Goal: Transaction & Acquisition: Book appointment/travel/reservation

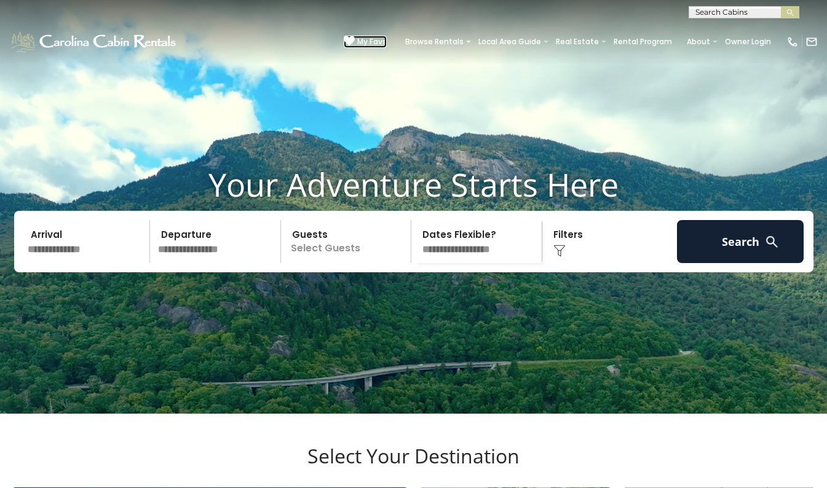
drag, startPoint x: 0, startPoint y: 0, endPoint x: 272, endPoint y: 36, distance: 274.1
click at [344, 36] on icon at bounding box center [349, 41] width 11 height 11
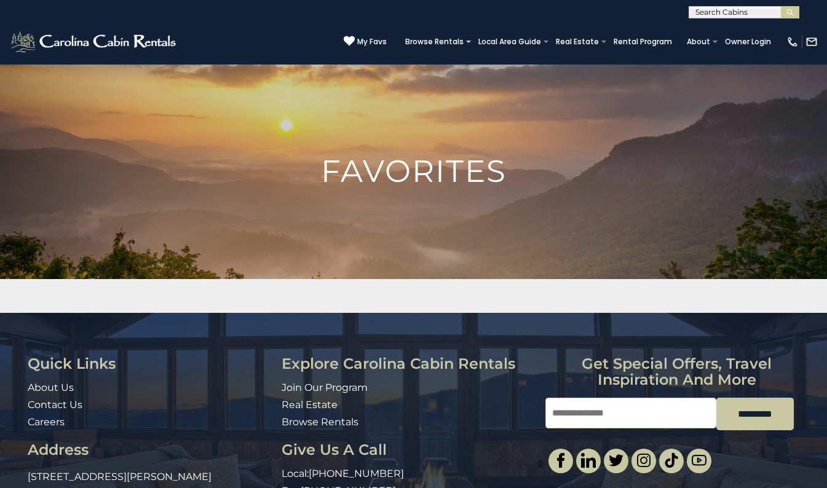
scroll to position [1, 0]
click at [700, 14] on input "text" at bounding box center [743, 14] width 108 height 12
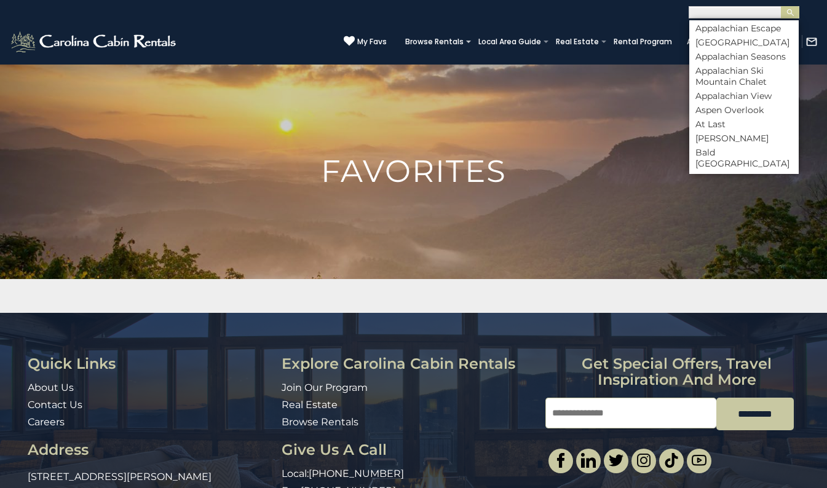
scroll to position [738, 0]
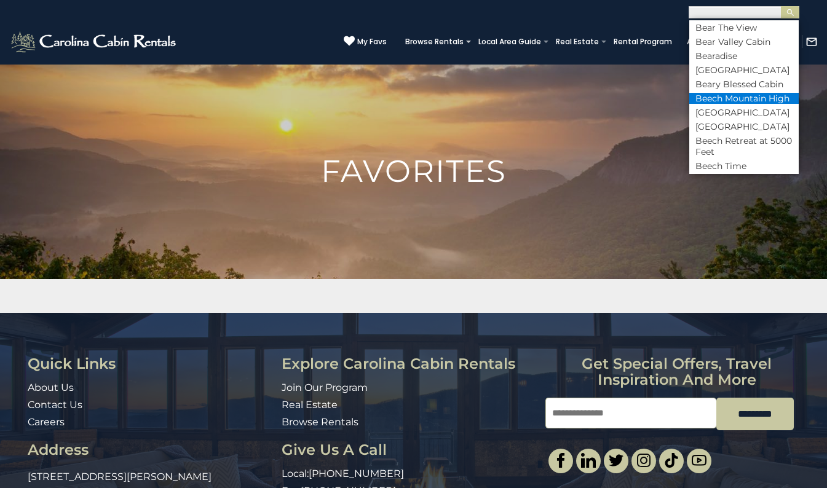
click at [739, 104] on li "Beech Mountain High" at bounding box center [743, 98] width 109 height 11
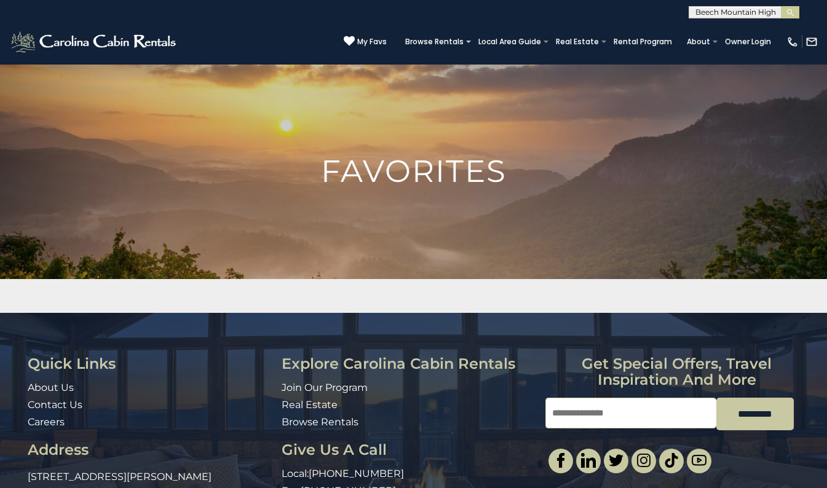
click at [781, 6] on button "submit" at bounding box center [790, 12] width 18 height 12
click at [789, 12] on img "submit" at bounding box center [790, 12] width 9 height 9
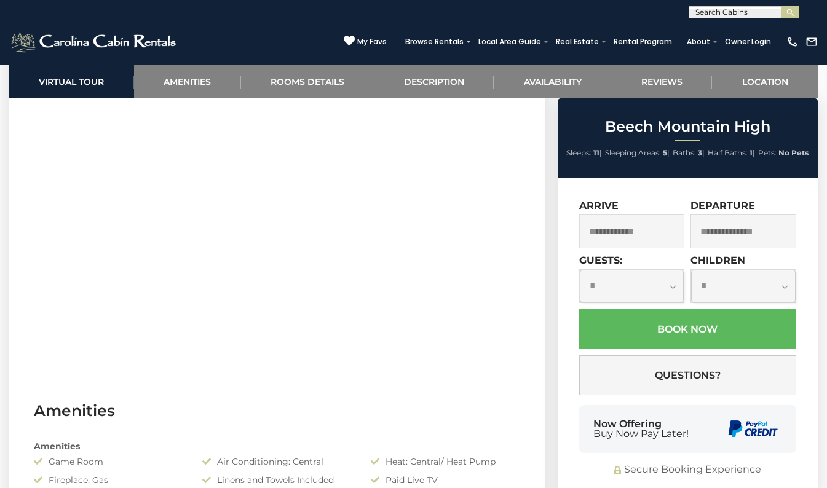
scroll to position [615, 0]
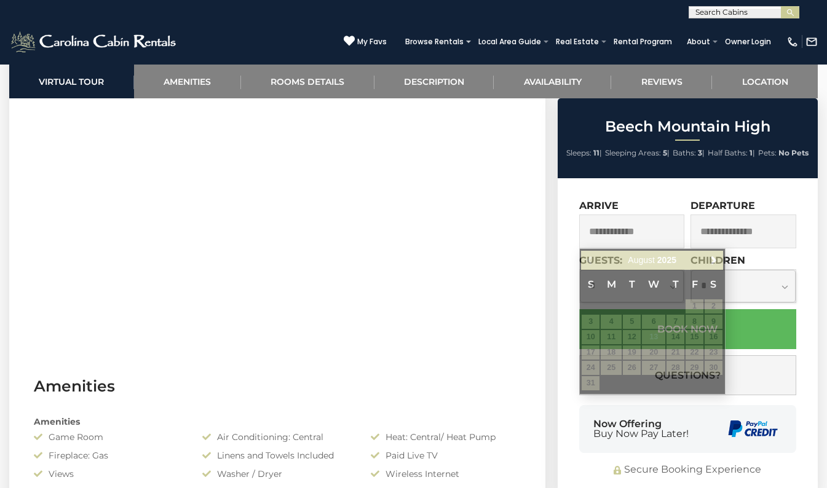
click at [638, 232] on input "text" at bounding box center [632, 232] width 106 height 34
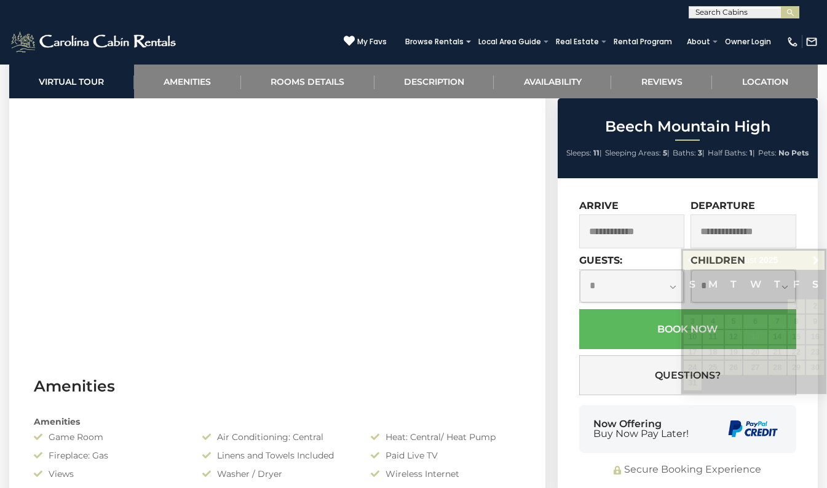
drag, startPoint x: 229, startPoint y: 426, endPoint x: 223, endPoint y: 419, distance: 9.2
click at [225, 421] on div "Amenities" at bounding box center [277, 422] width 505 height 12
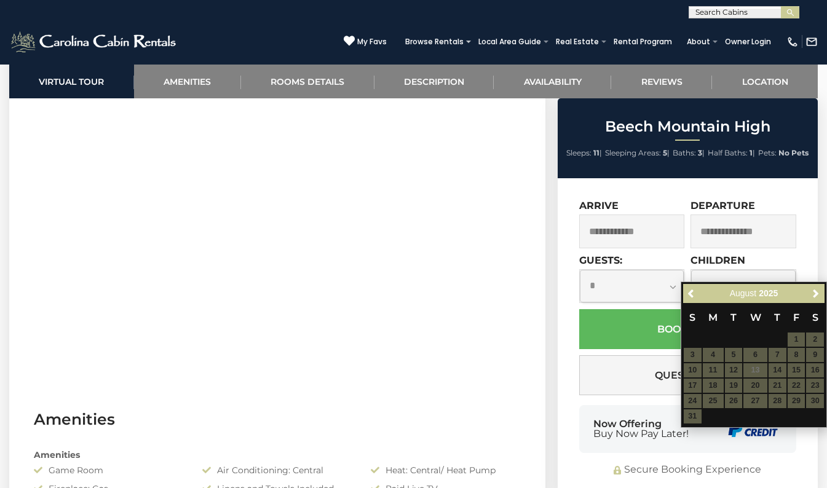
scroll to position [553, 0]
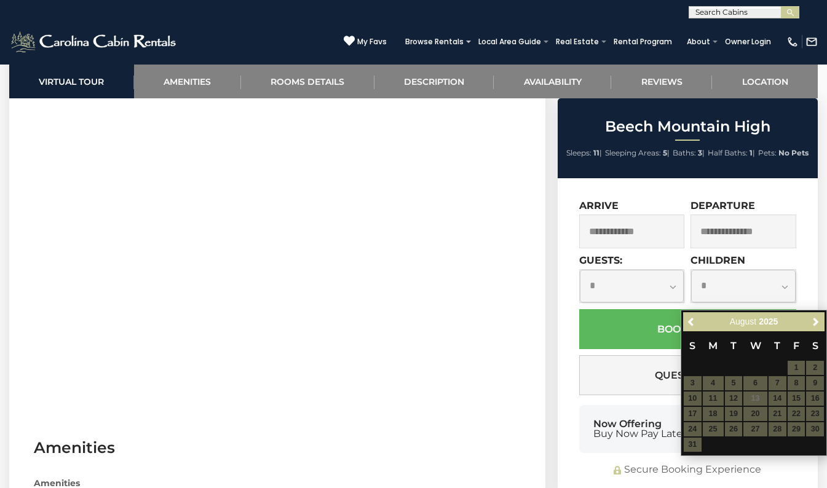
click at [633, 231] on input "text" at bounding box center [632, 232] width 106 height 34
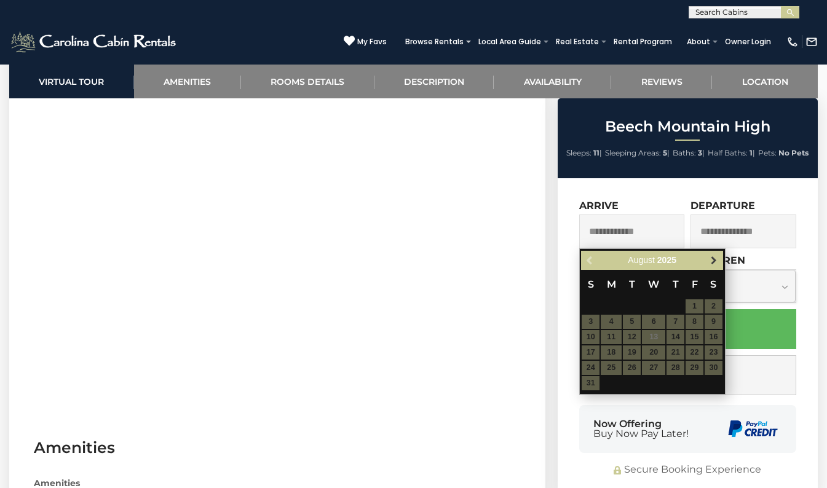
click at [713, 259] on span "Next" at bounding box center [714, 261] width 10 height 10
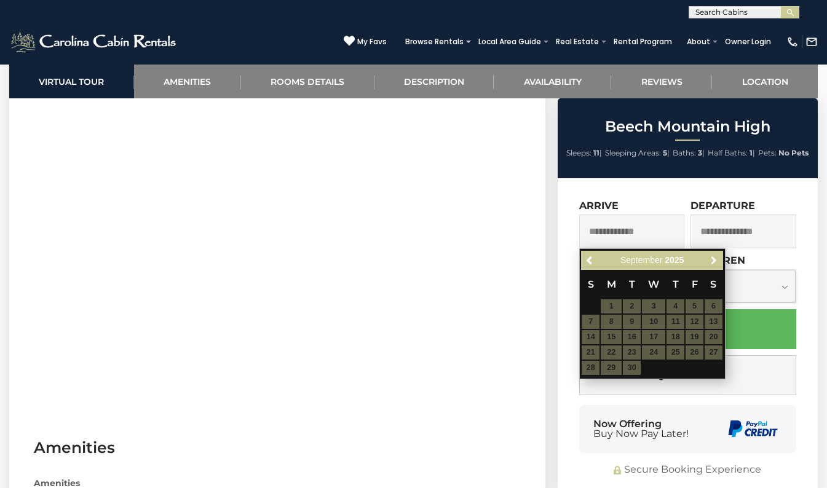
click at [713, 259] on span "Next" at bounding box center [714, 261] width 10 height 10
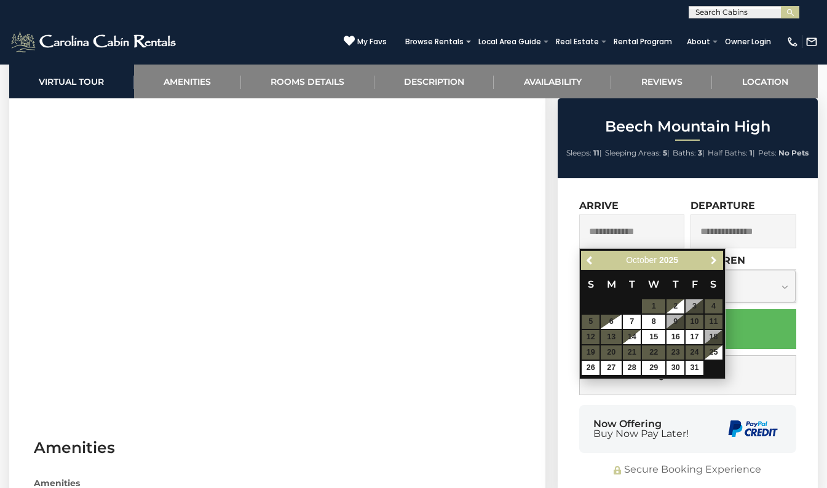
click at [713, 259] on span "Next" at bounding box center [714, 261] width 10 height 10
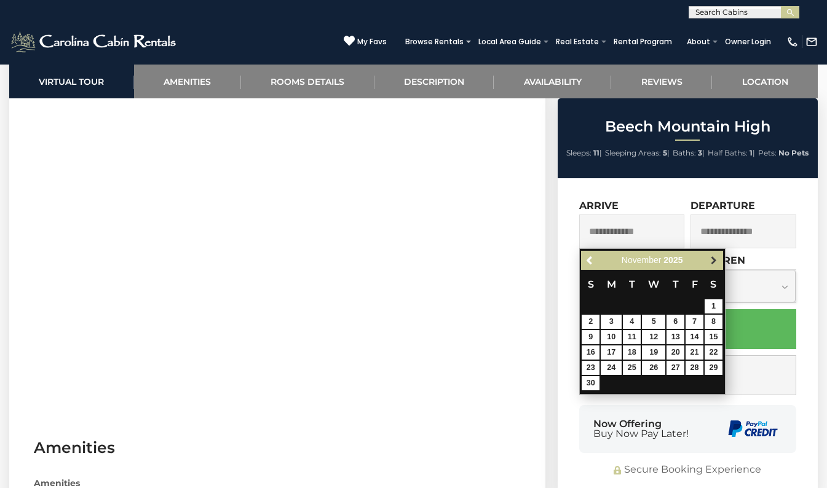
click at [714, 262] on span "Next" at bounding box center [714, 261] width 10 height 10
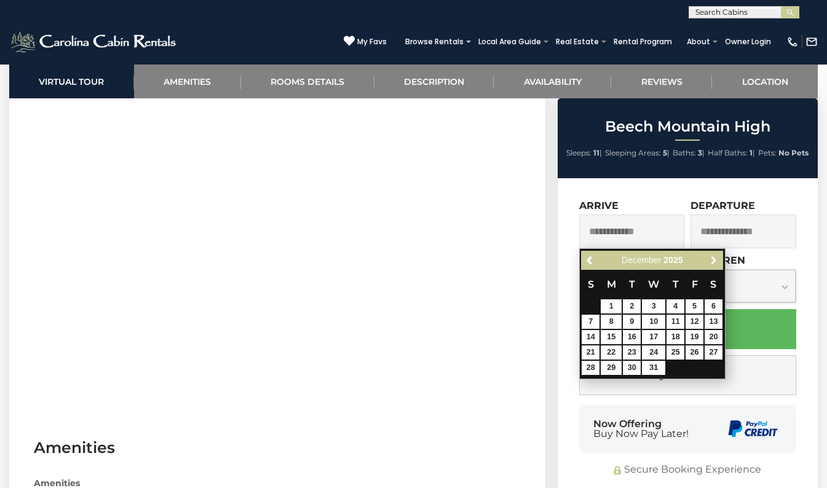
click at [714, 262] on span "Next" at bounding box center [714, 261] width 10 height 10
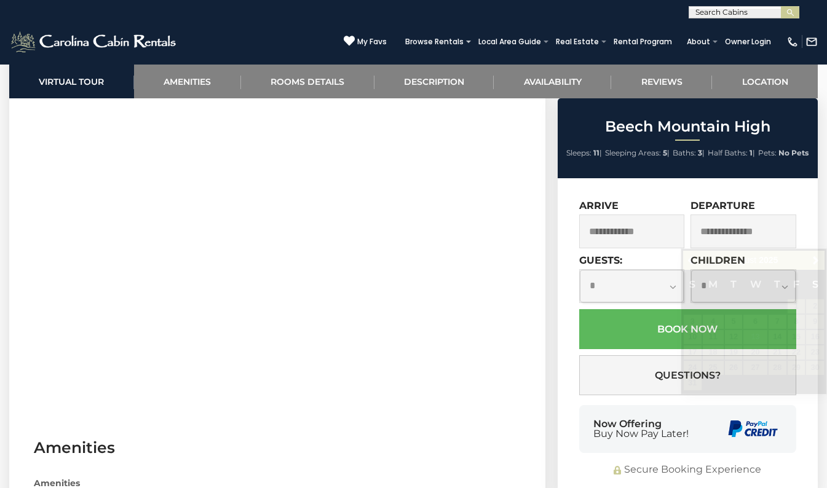
click at [564, 259] on div "**********" at bounding box center [688, 338] width 260 height 320
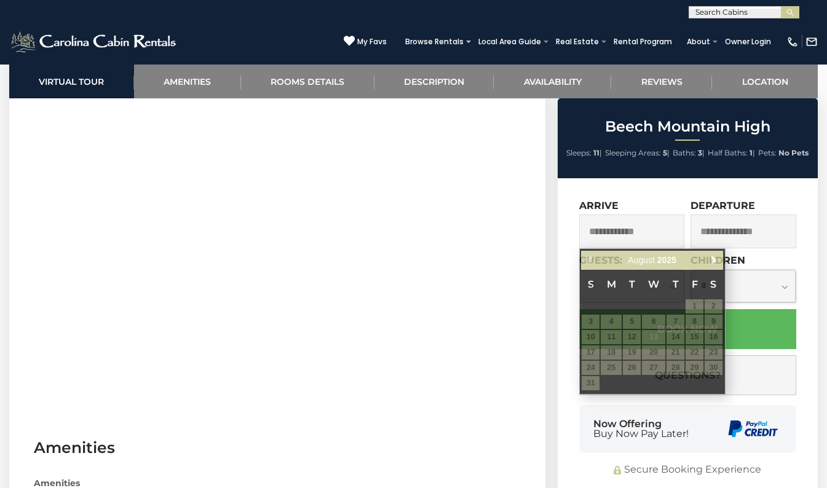
click at [616, 232] on input "text" at bounding box center [632, 232] width 106 height 34
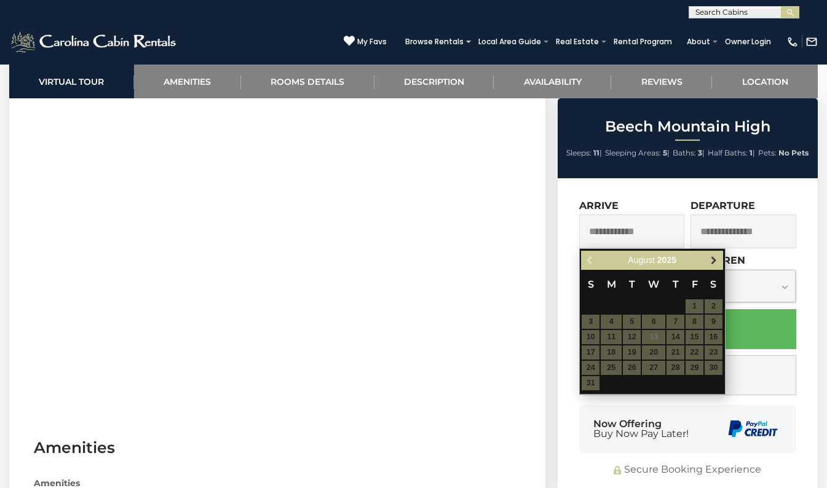
click at [712, 263] on span "Next" at bounding box center [714, 261] width 10 height 10
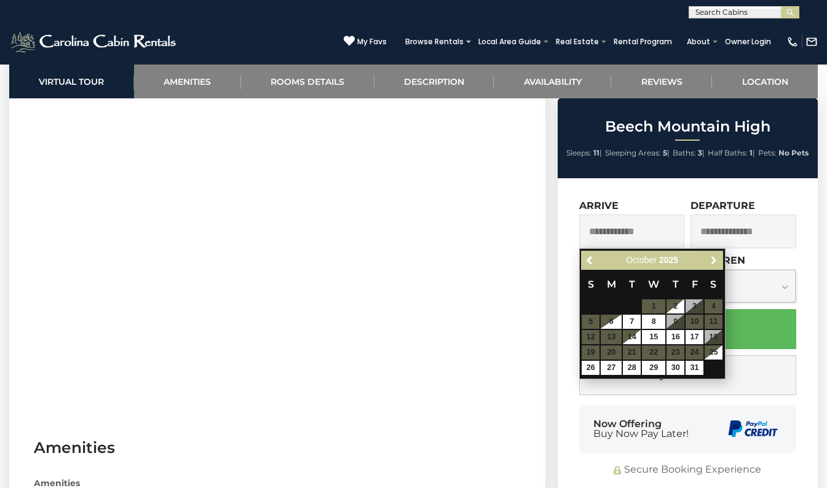
click at [712, 263] on span "Next" at bounding box center [714, 261] width 10 height 10
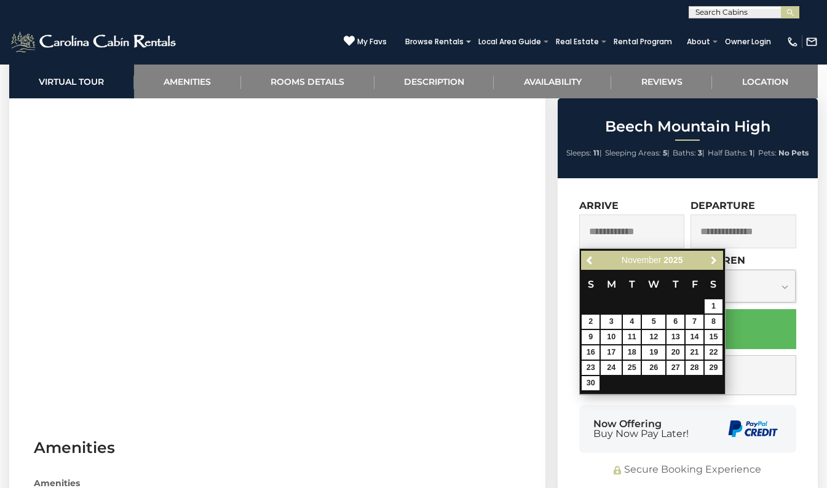
click at [712, 263] on span "Next" at bounding box center [714, 261] width 10 height 10
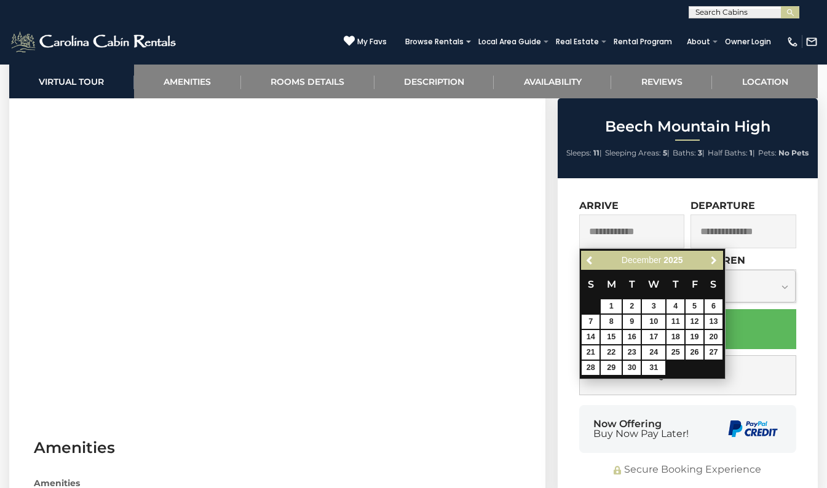
click at [714, 261] on span "Next" at bounding box center [714, 261] width 10 height 10
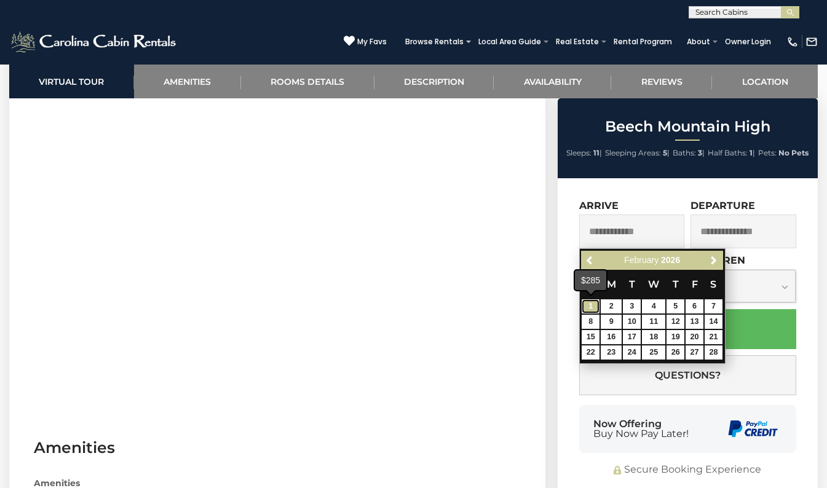
click at [595, 309] on link "1" at bounding box center [591, 306] width 18 height 14
type input "**********"
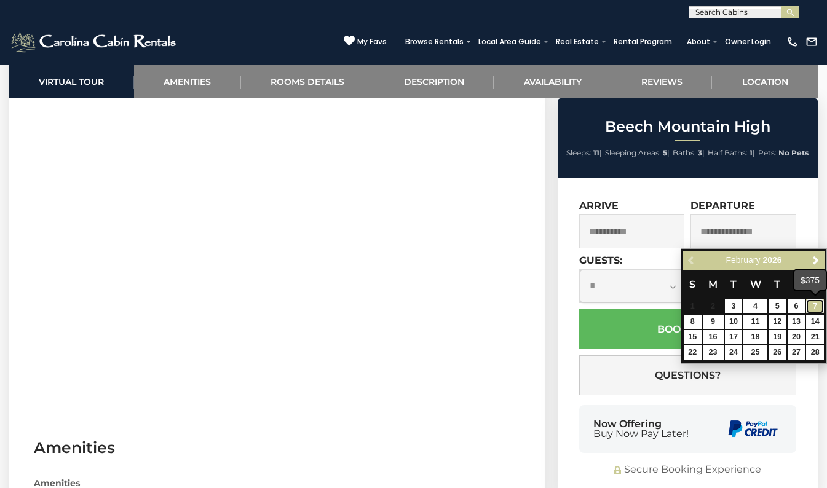
click at [818, 303] on link "7" at bounding box center [815, 306] width 18 height 14
type input "**********"
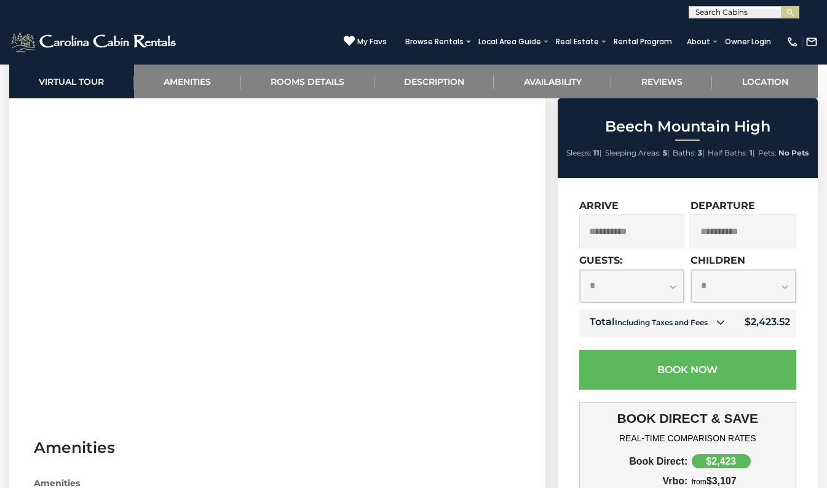
click at [620, 281] on select "**********" at bounding box center [632, 286] width 105 height 33
select select "*"
click at [580, 270] on select "**********" at bounding box center [632, 286] width 105 height 33
click at [718, 285] on select "**********" at bounding box center [743, 286] width 105 height 33
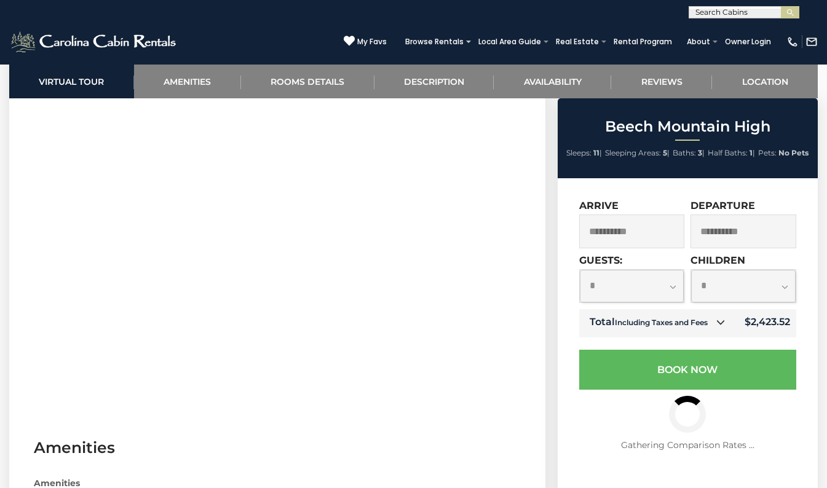
select select "*"
click at [691, 270] on select "**********" at bounding box center [743, 286] width 105 height 33
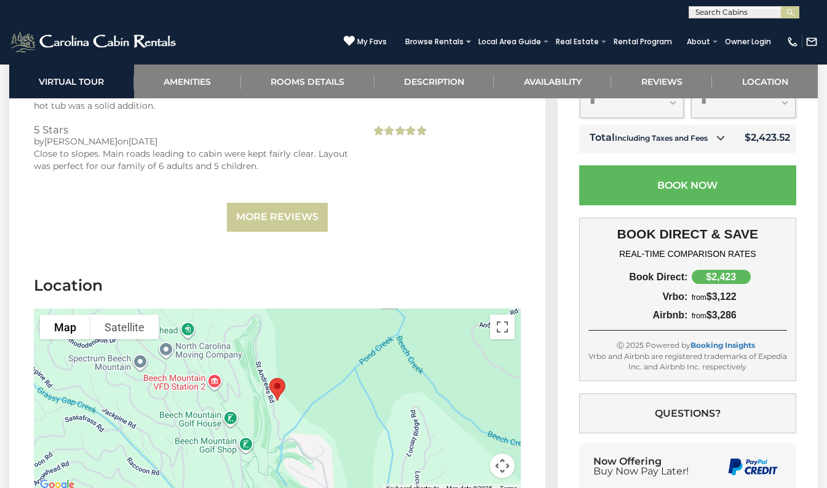
scroll to position [3013, 0]
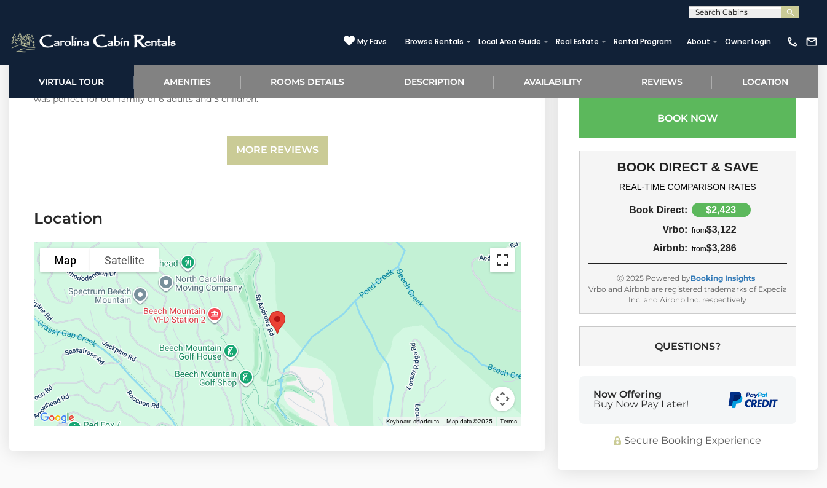
click at [502, 263] on button "Toggle fullscreen view" at bounding box center [502, 260] width 25 height 25
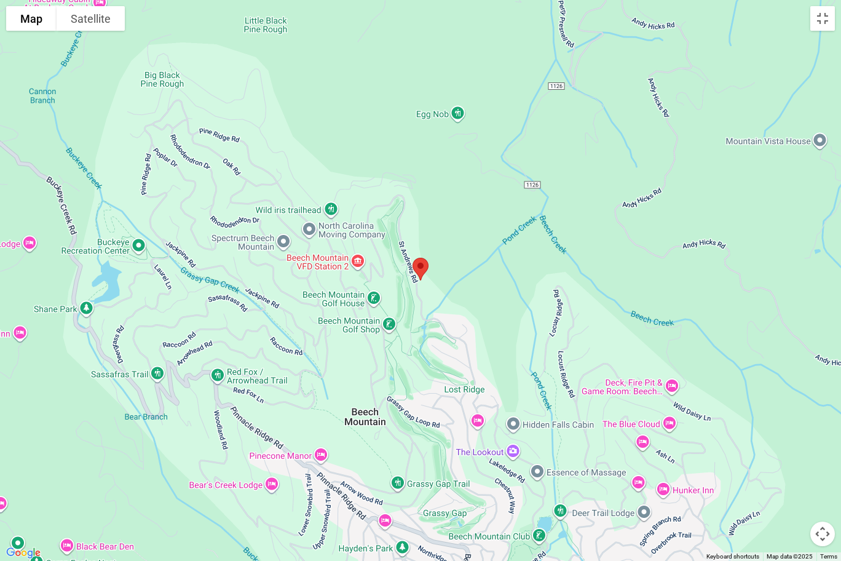
click at [826, 488] on button "Map camera controls" at bounding box center [822, 533] width 25 height 25
click at [788, 488] on button "Zoom out" at bounding box center [792, 533] width 25 height 25
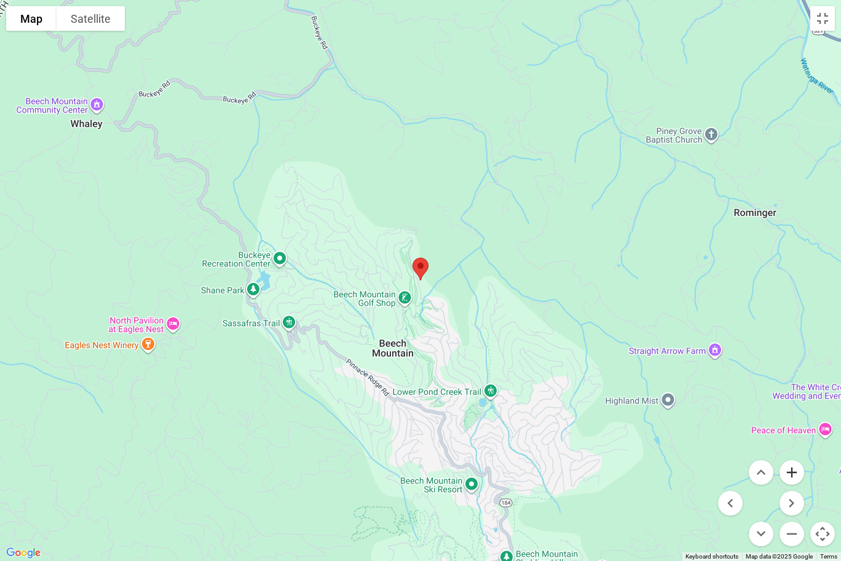
drag, startPoint x: 788, startPoint y: 476, endPoint x: 794, endPoint y: 473, distance: 7.2
click at [793, 475] on button "Zoom in" at bounding box center [792, 472] width 25 height 25
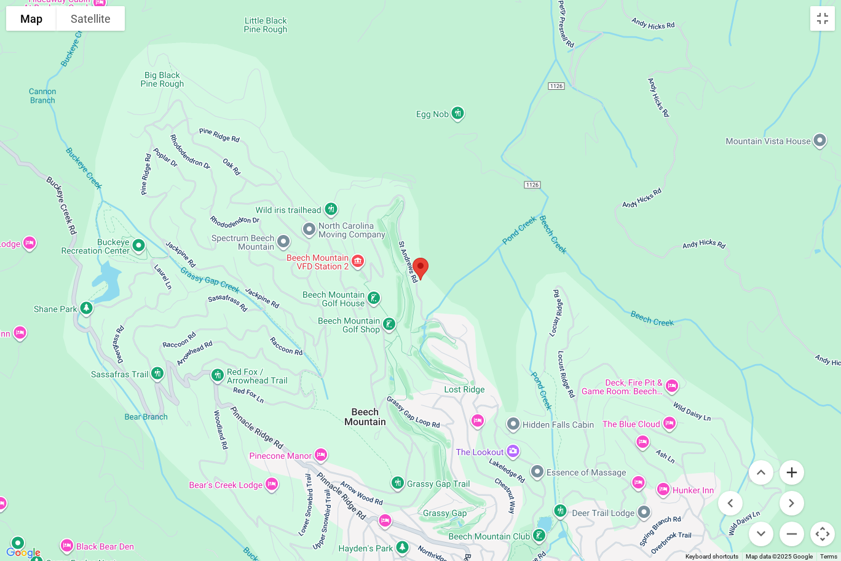
click at [791, 470] on button "Zoom in" at bounding box center [792, 472] width 25 height 25
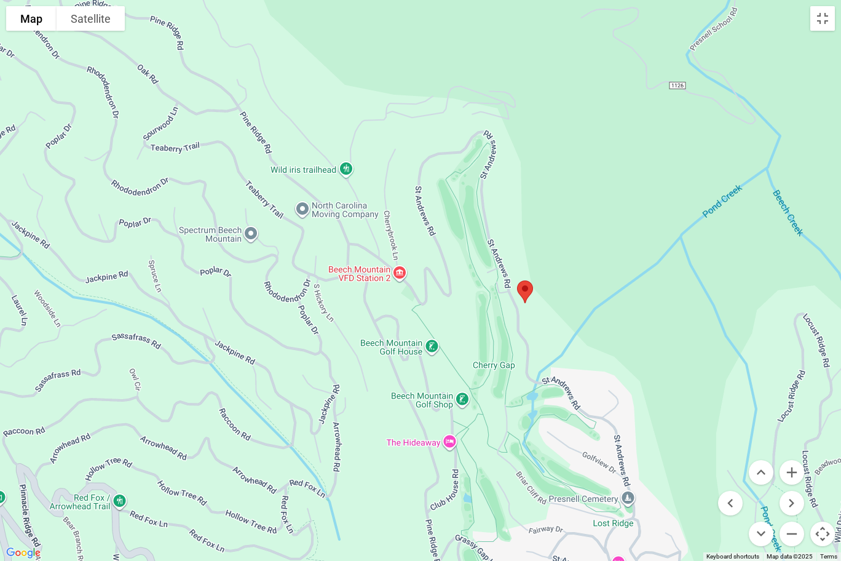
drag, startPoint x: 117, startPoint y: 308, endPoint x: 224, endPoint y: 322, distance: 108.5
click at [224, 328] on div at bounding box center [420, 280] width 841 height 561
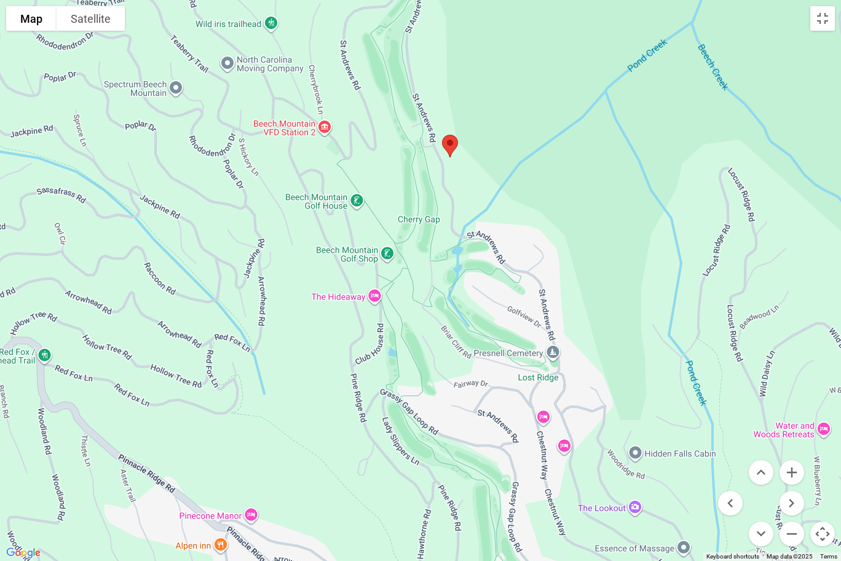
drag, startPoint x: 391, startPoint y: 457, endPoint x: 315, endPoint y: 311, distance: 164.2
click at [315, 311] on div at bounding box center [420, 280] width 841 height 561
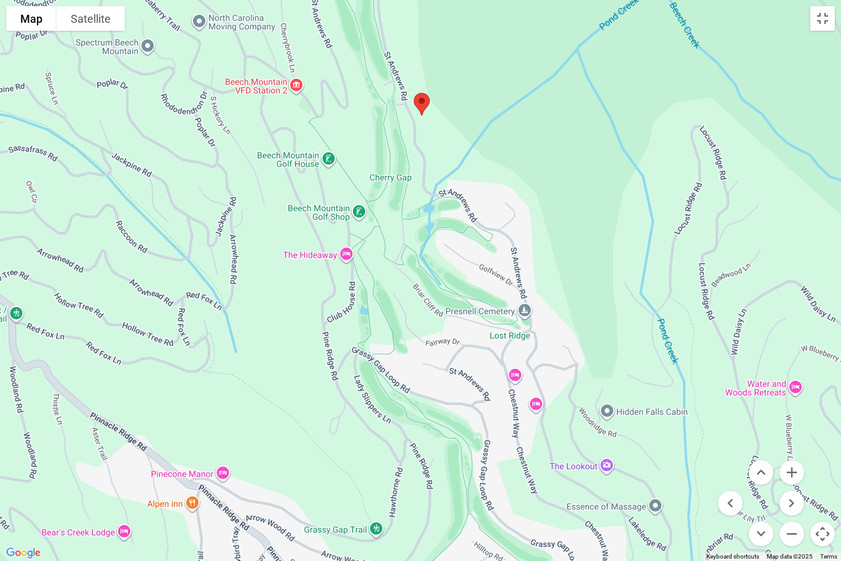
drag, startPoint x: 315, startPoint y: 311, endPoint x: 285, endPoint y: 267, distance: 53.0
click at [285, 267] on div at bounding box center [420, 280] width 841 height 561
click at [100, 341] on div at bounding box center [420, 280] width 841 height 561
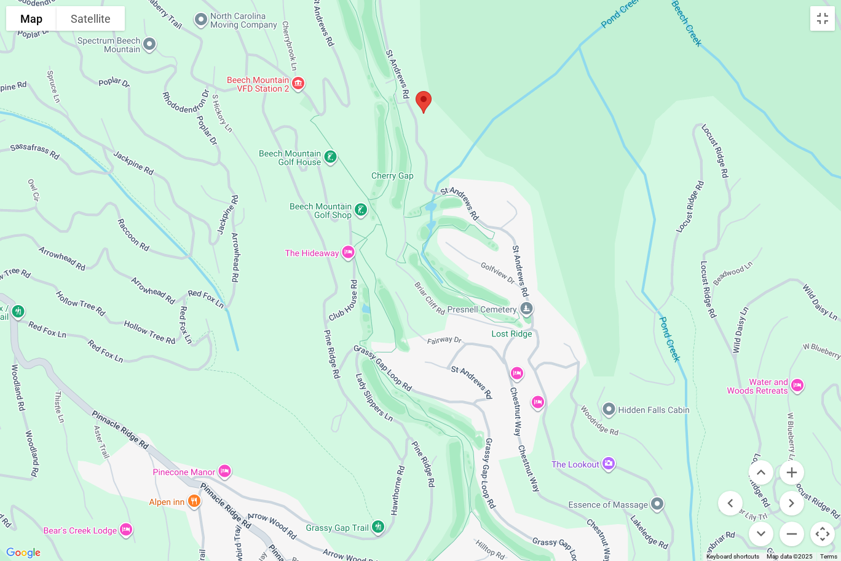
click at [381, 12] on div at bounding box center [420, 280] width 841 height 561
click at [412, 30] on div at bounding box center [420, 280] width 841 height 561
drag, startPoint x: 457, startPoint y: 27, endPoint x: 534, endPoint y: 88, distance: 98.0
click at [461, 30] on div at bounding box center [420, 280] width 841 height 561
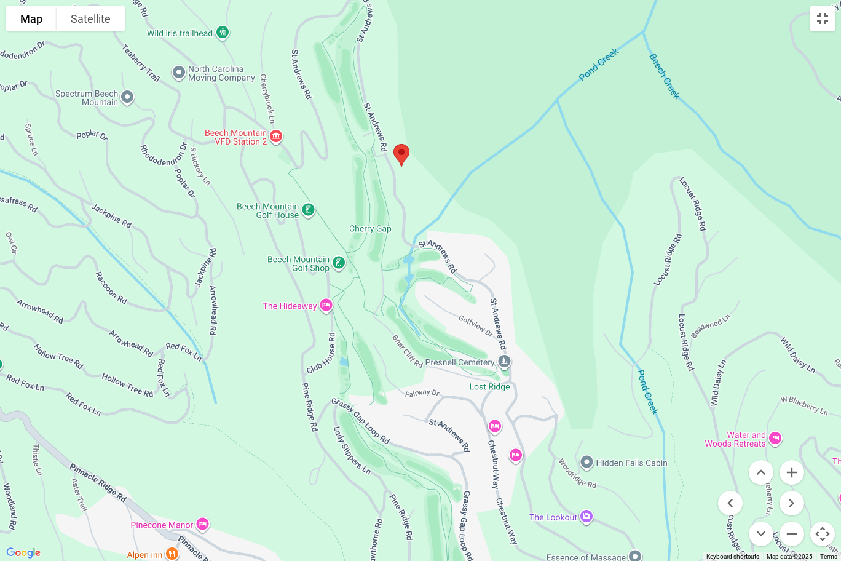
drag, startPoint x: 561, startPoint y: 141, endPoint x: 539, endPoint y: 195, distance: 57.9
click at [539, 195] on div at bounding box center [420, 280] width 841 height 561
click at [512, 203] on div at bounding box center [420, 280] width 841 height 561
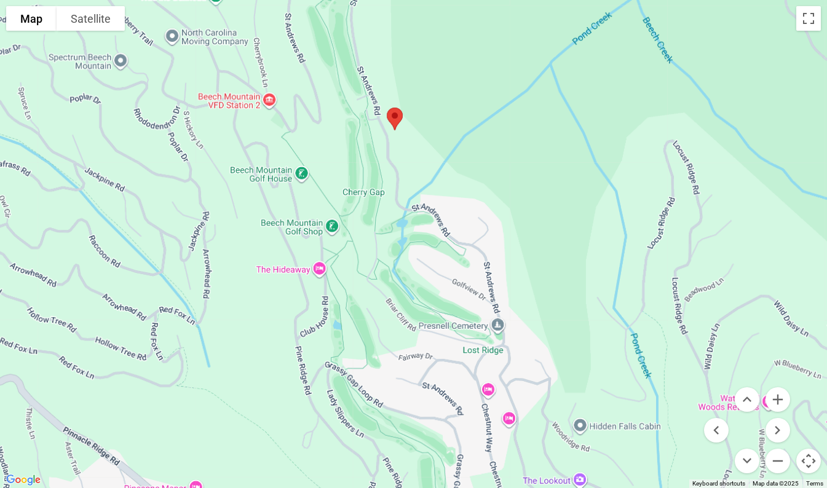
scroll to position [1291, 0]
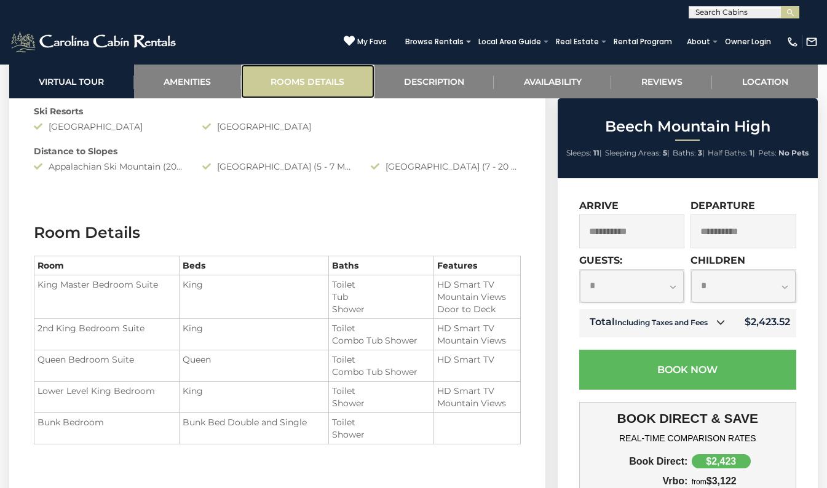
click at [284, 82] on link "Rooms Details" at bounding box center [307, 82] width 133 height 34
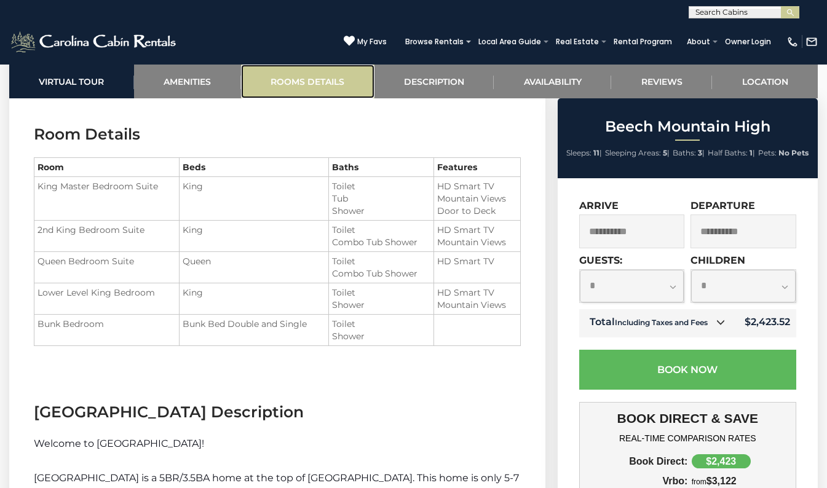
scroll to position [1402, 0]
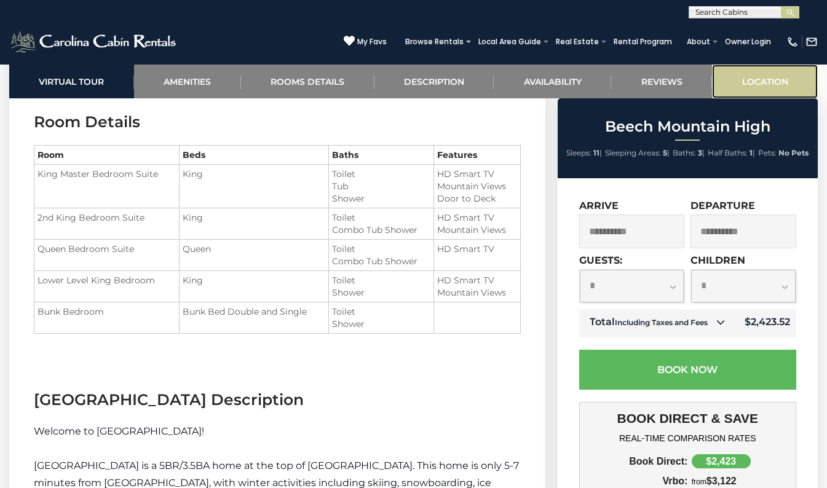
click at [745, 88] on link "Location" at bounding box center [765, 82] width 106 height 34
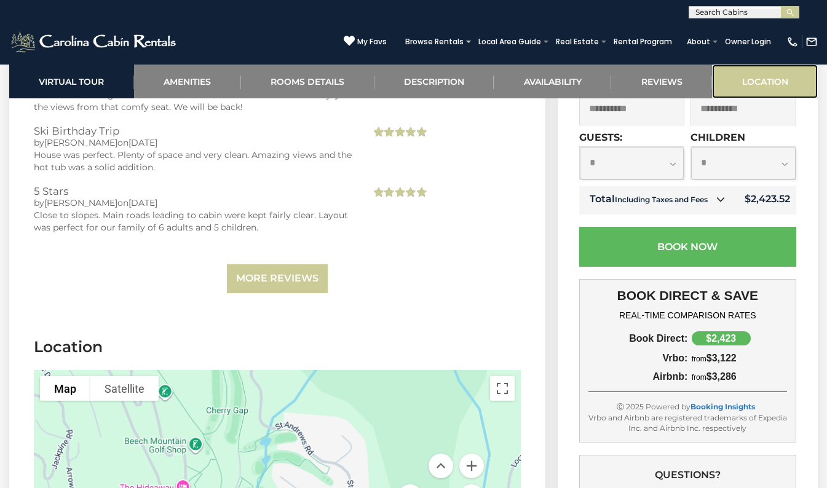
scroll to position [3110, 0]
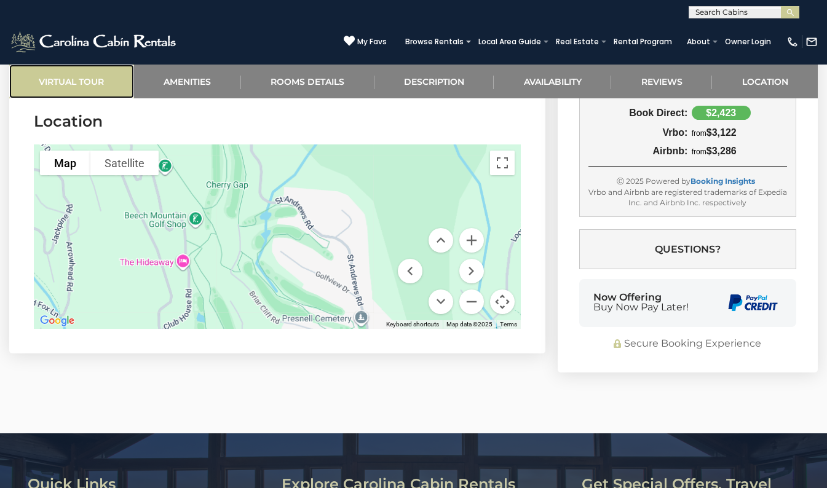
click at [72, 78] on link "Virtual Tour" at bounding box center [71, 82] width 125 height 34
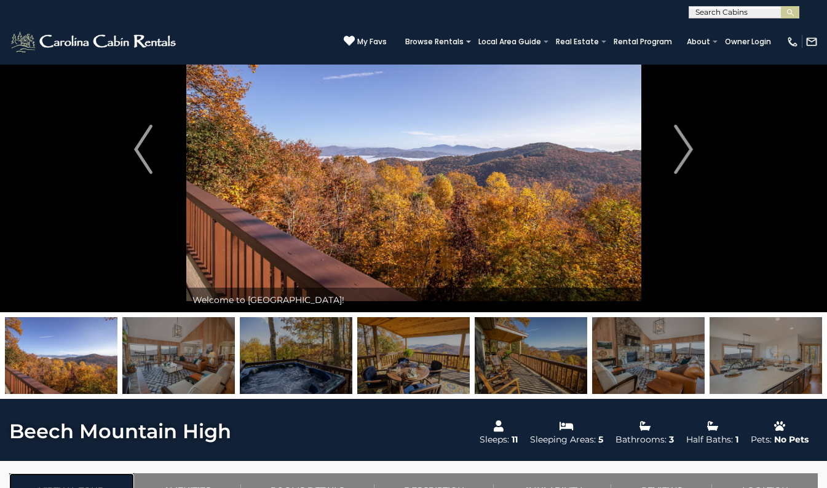
scroll to position [0, 0]
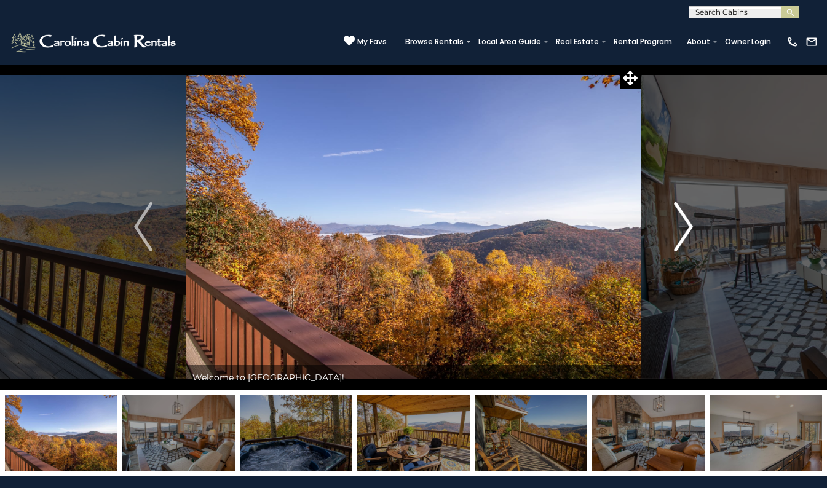
click at [684, 221] on img "Next" at bounding box center [683, 226] width 18 height 49
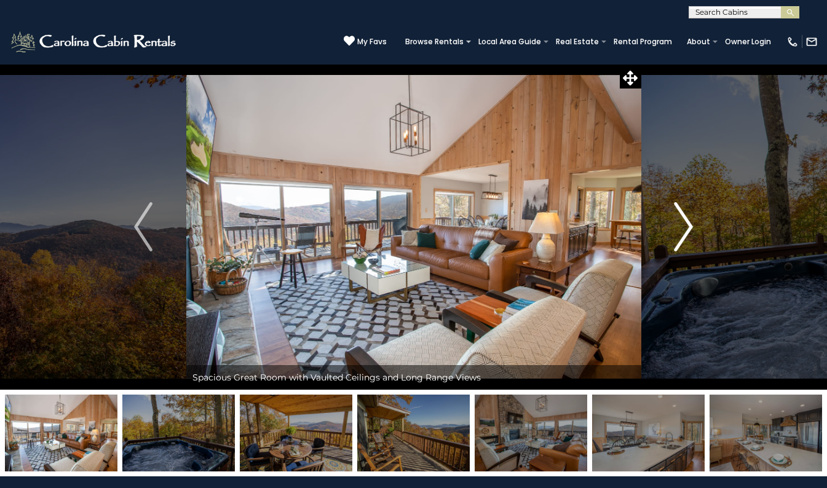
click at [684, 221] on img "Next" at bounding box center [683, 226] width 18 height 49
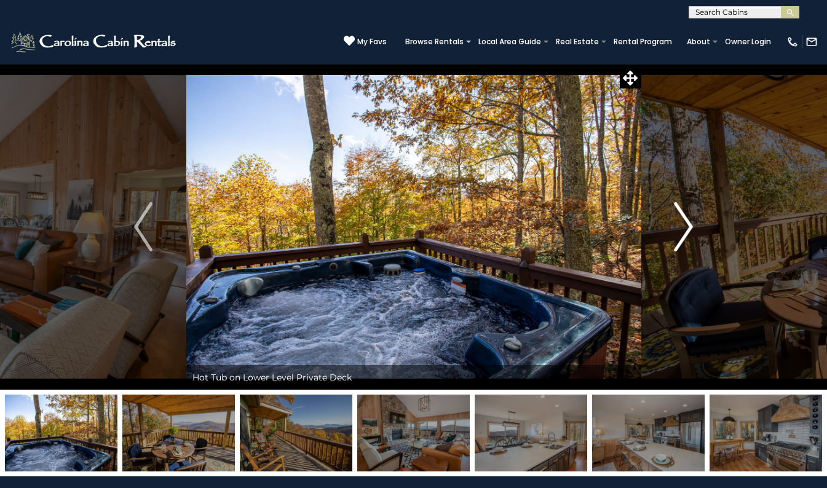
click at [684, 222] on img "Next" at bounding box center [683, 226] width 18 height 49
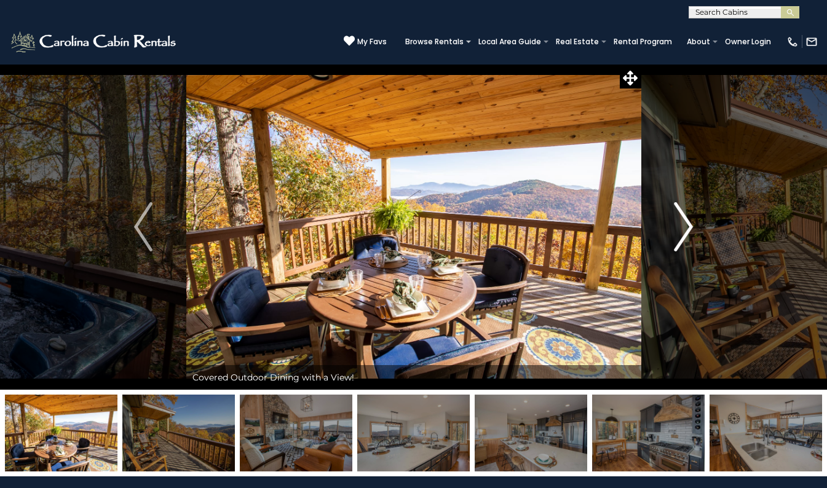
click at [686, 226] on img "Next" at bounding box center [683, 226] width 18 height 49
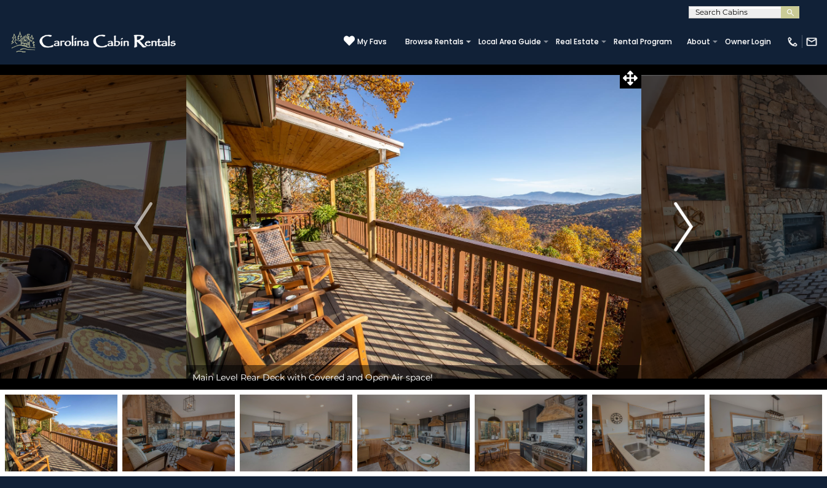
click at [686, 226] on img "Next" at bounding box center [683, 226] width 18 height 49
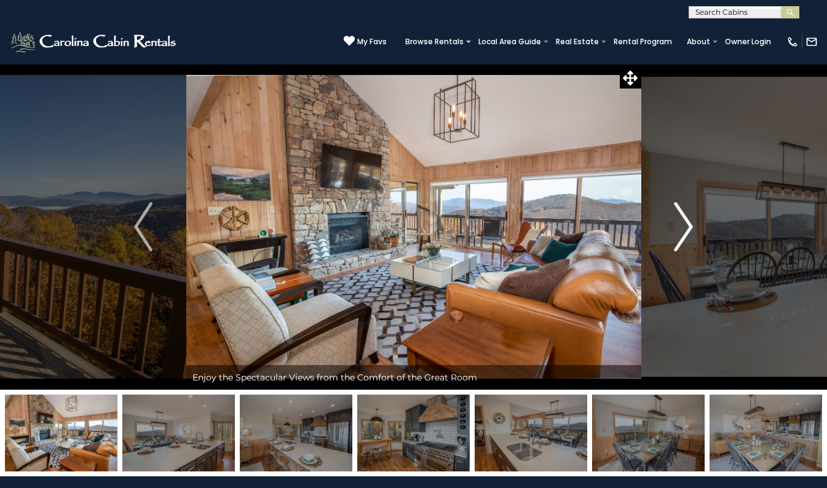
click at [686, 226] on img "Next" at bounding box center [683, 226] width 18 height 49
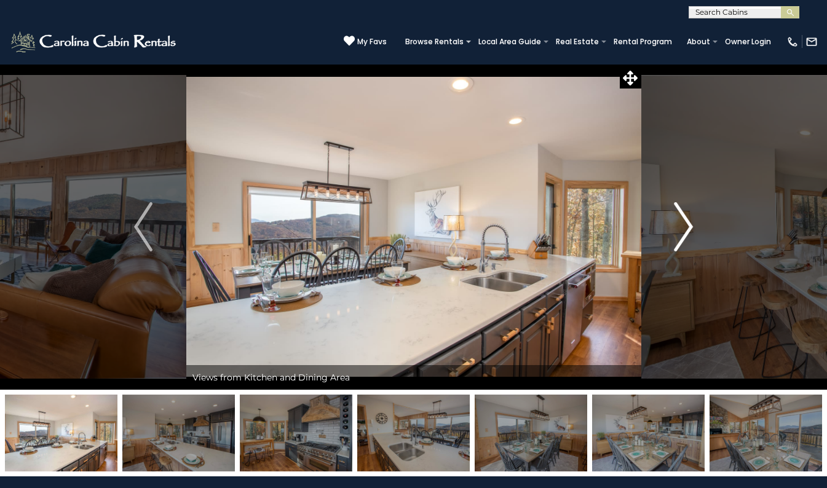
click at [690, 231] on img "Next" at bounding box center [683, 226] width 18 height 49
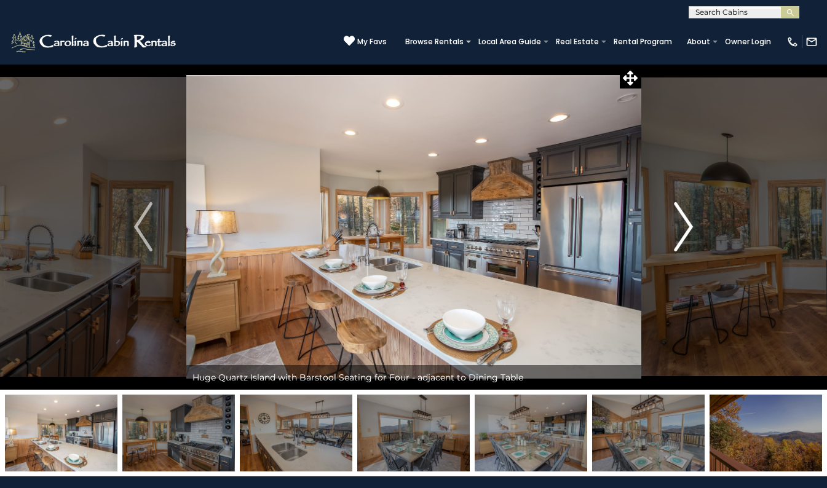
click at [689, 231] on img "Next" at bounding box center [683, 226] width 18 height 49
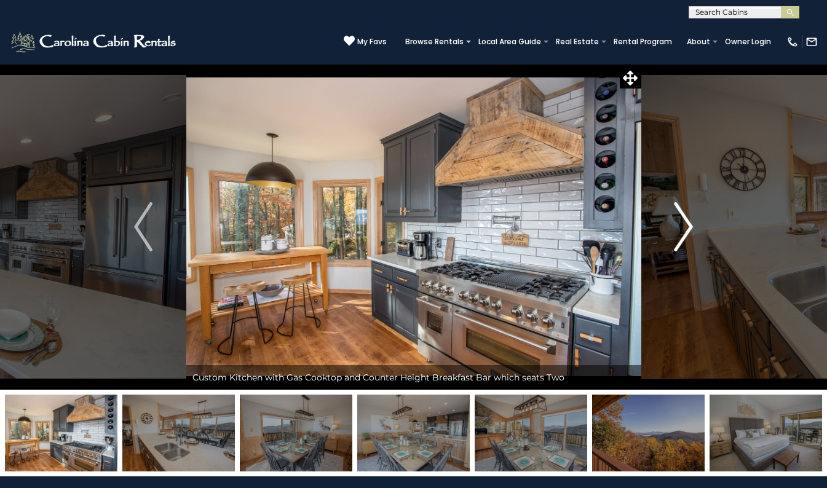
click at [689, 231] on img "Next" at bounding box center [683, 226] width 18 height 49
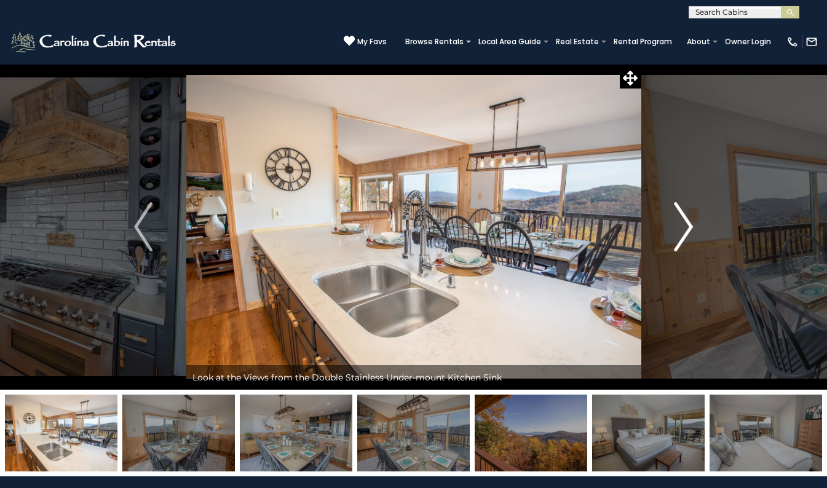
click at [689, 231] on img "Next" at bounding box center [683, 226] width 18 height 49
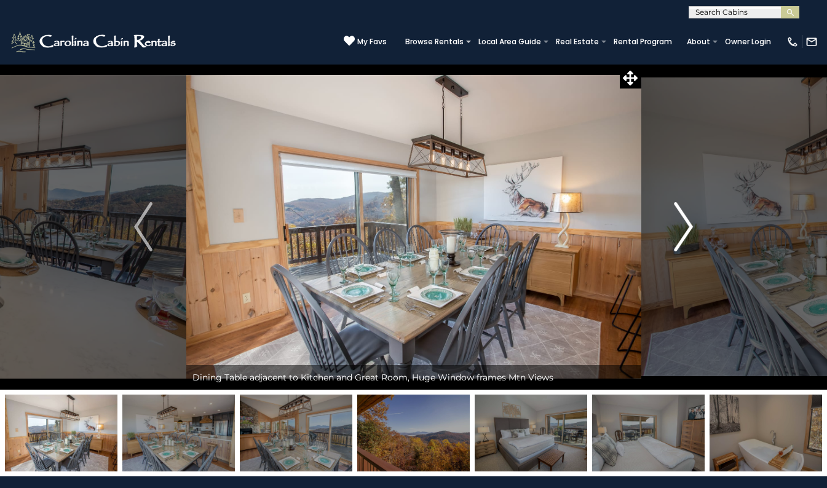
click at [689, 231] on img "Next" at bounding box center [683, 226] width 18 height 49
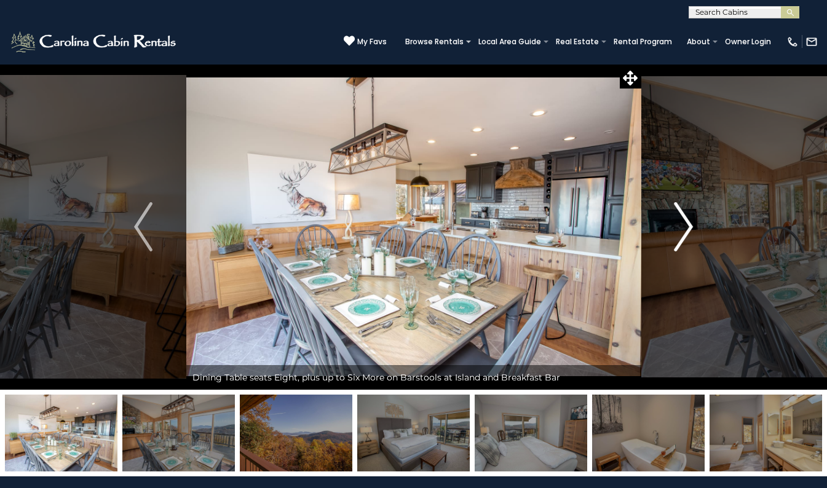
click at [689, 231] on img "Next" at bounding box center [683, 226] width 18 height 49
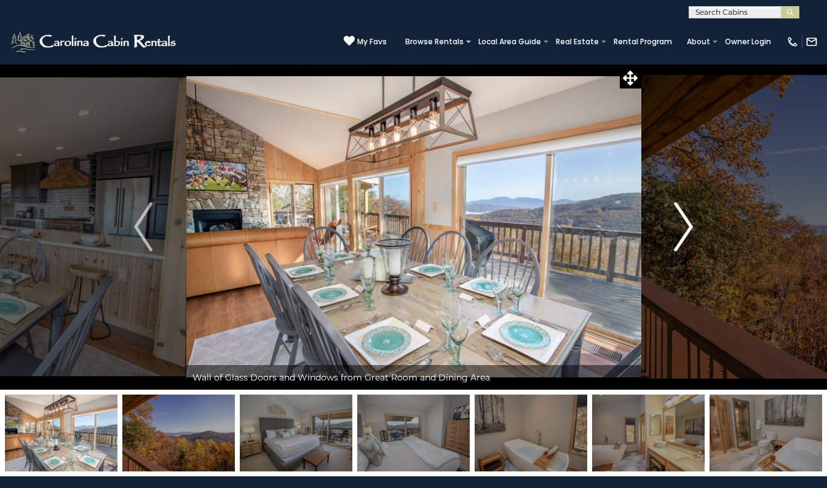
click at [689, 231] on img "Next" at bounding box center [683, 226] width 18 height 49
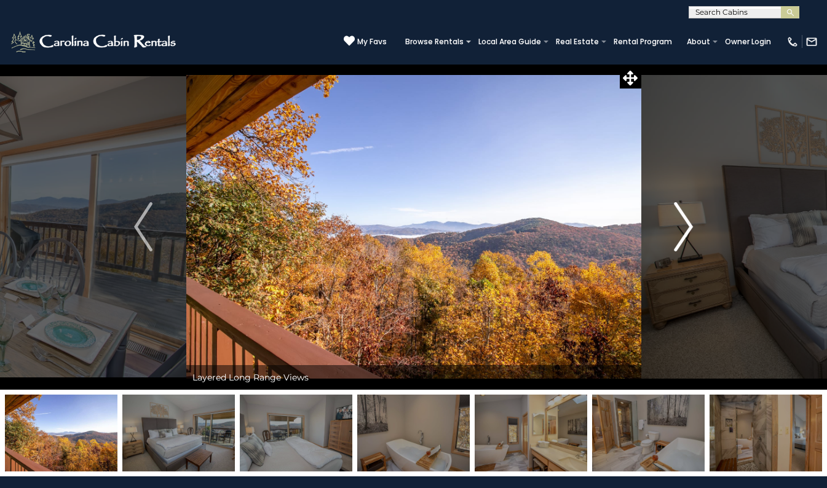
click at [687, 231] on img "Next" at bounding box center [683, 226] width 18 height 49
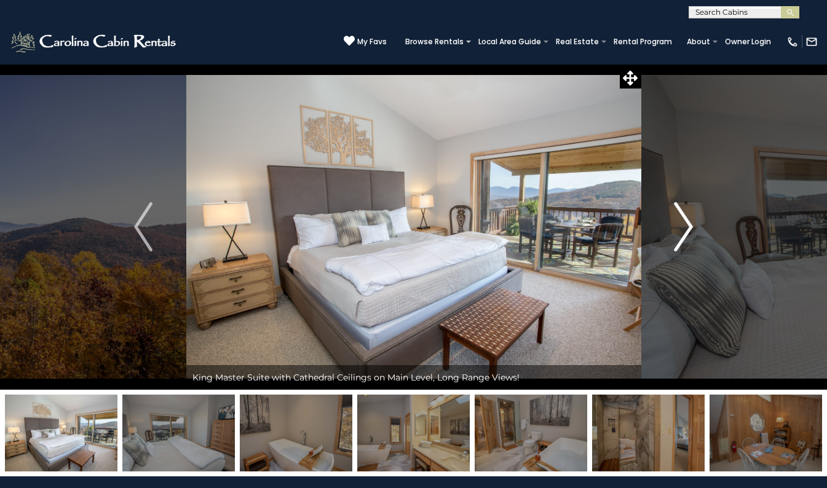
click at [687, 228] on img "Next" at bounding box center [683, 226] width 18 height 49
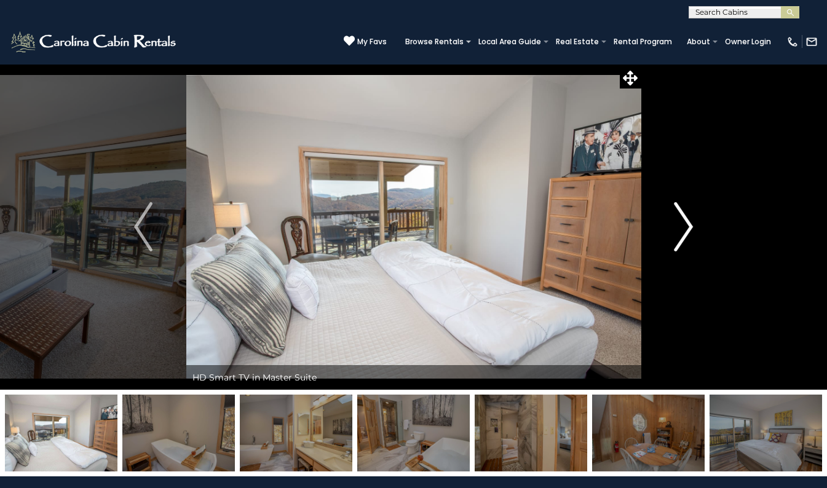
click at [689, 224] on img "Next" at bounding box center [683, 226] width 18 height 49
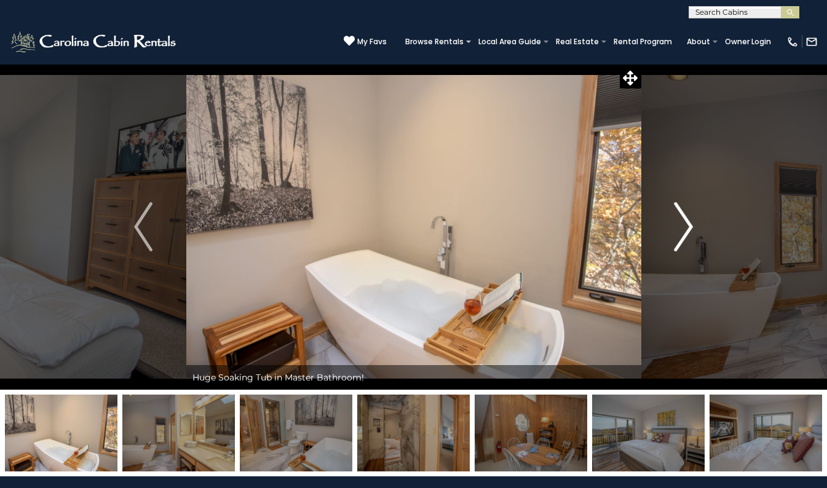
click at [684, 232] on img "Next" at bounding box center [683, 226] width 18 height 49
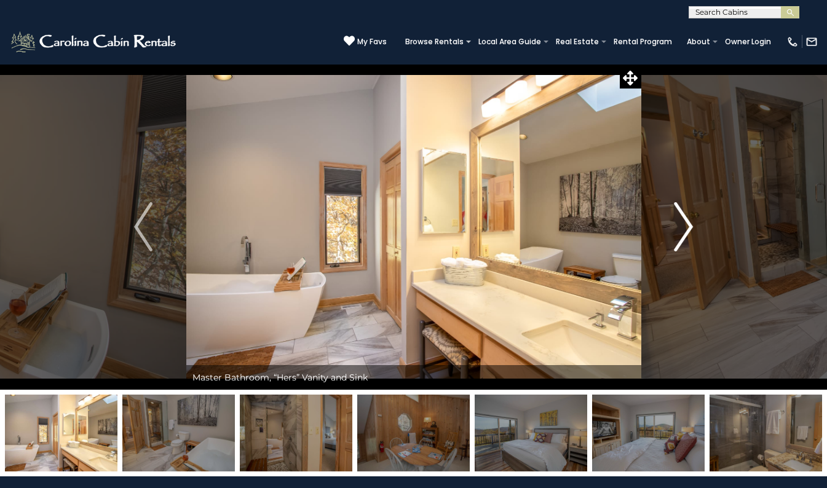
click at [684, 232] on img "Next" at bounding box center [683, 226] width 18 height 49
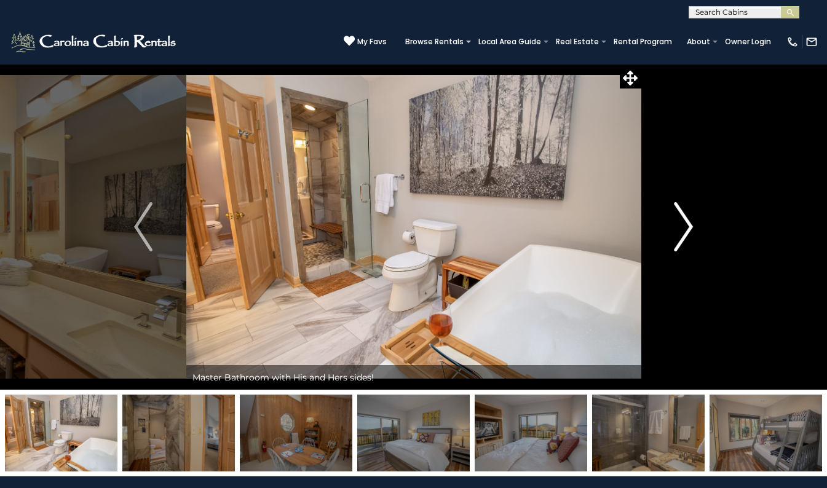
click at [684, 232] on img "Next" at bounding box center [683, 226] width 18 height 49
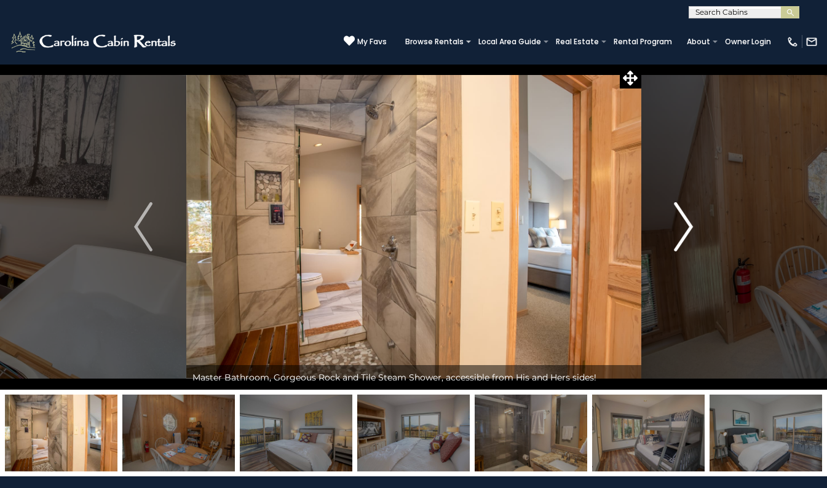
click at [682, 223] on img "Next" at bounding box center [683, 226] width 18 height 49
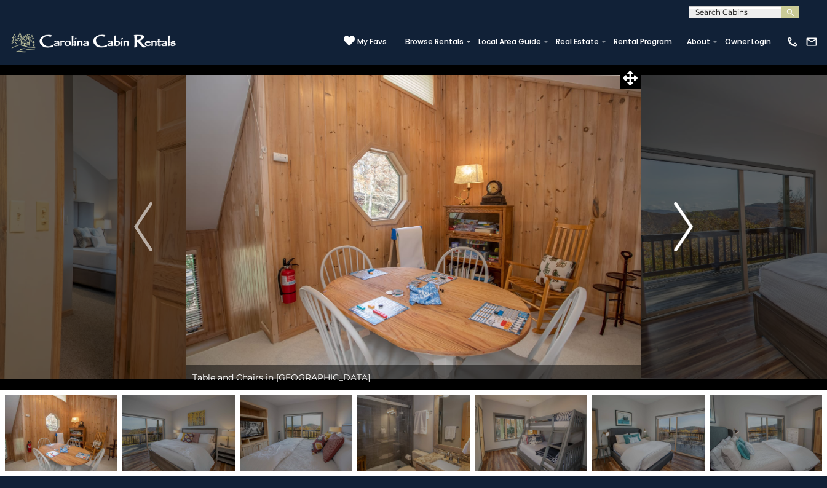
click at [685, 223] on img "Next" at bounding box center [683, 226] width 18 height 49
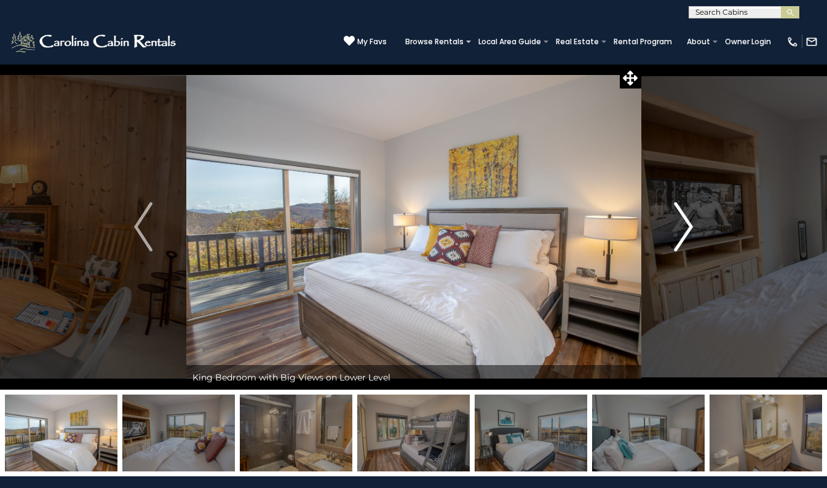
click at [685, 223] on img "Next" at bounding box center [683, 226] width 18 height 49
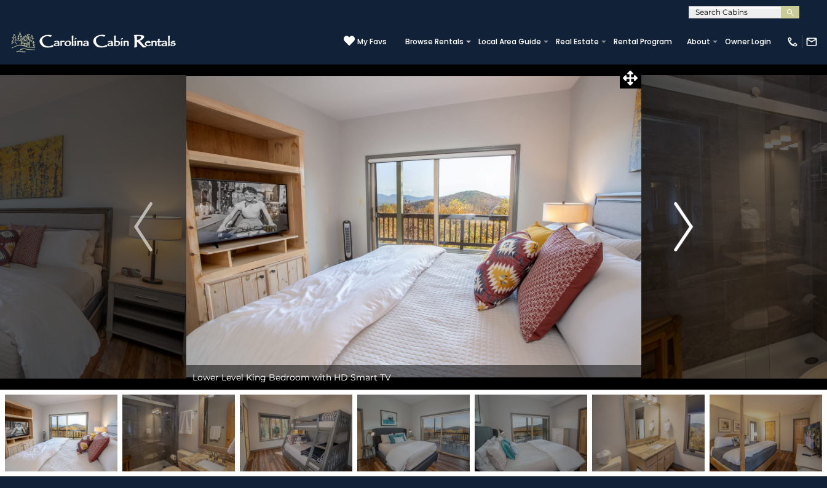
click at [686, 223] on img "Next" at bounding box center [683, 226] width 18 height 49
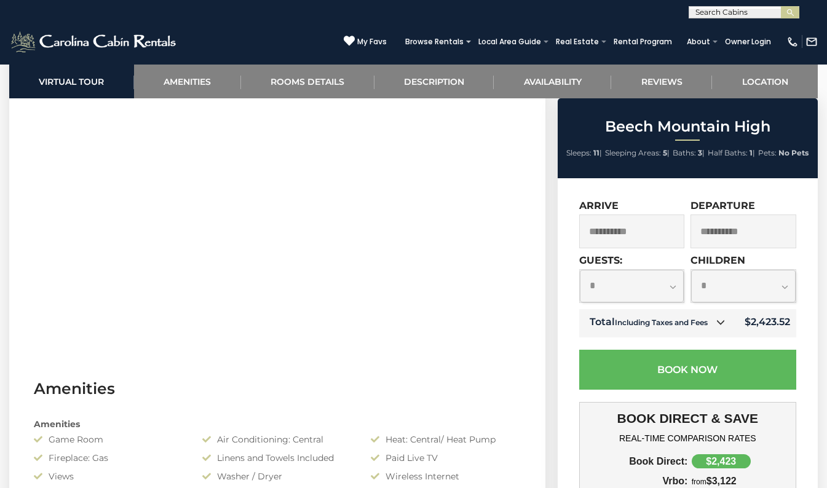
scroll to position [615, 0]
drag, startPoint x: 196, startPoint y: 330, endPoint x: 382, endPoint y: 330, distance: 186.9
click at [382, 330] on section "Virtual Tour" at bounding box center [277, 169] width 536 height 375
click at [268, 392] on h3 "Amenities" at bounding box center [277, 387] width 487 height 22
drag, startPoint x: 462, startPoint y: 362, endPoint x: 436, endPoint y: 327, distance: 43.9
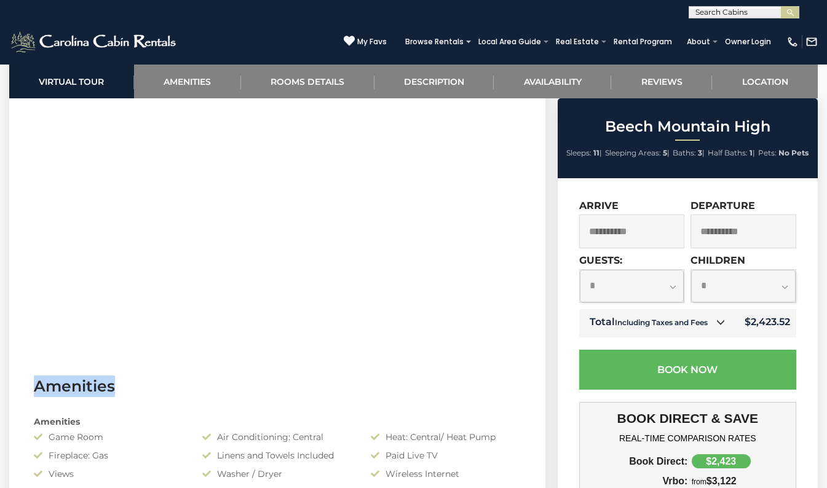
drag, startPoint x: 524, startPoint y: 254, endPoint x: 521, endPoint y: 162, distance: 92.3
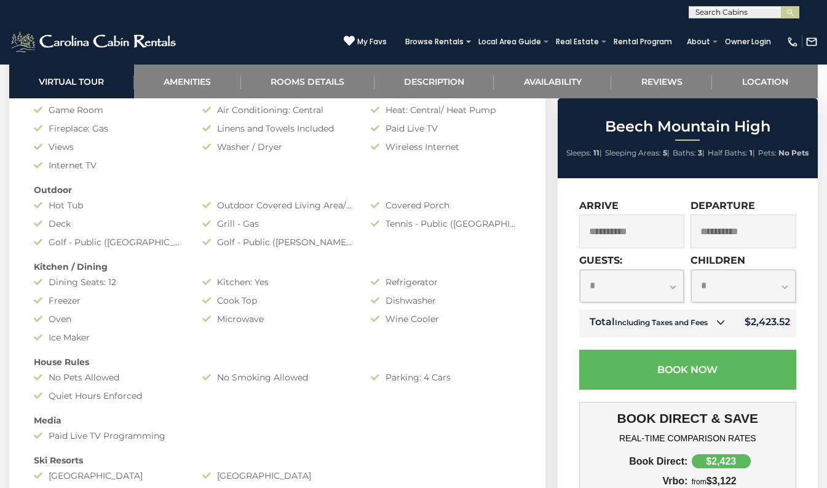
scroll to position [1045, 0]
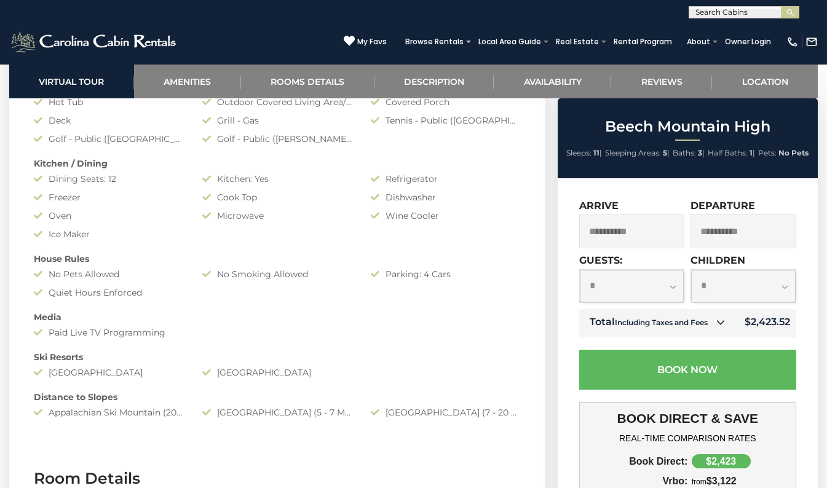
click at [378, 296] on div "Amenities Game Room Air Conditioning: Central Heat: Central/ Heat Pump Fireplac…" at bounding box center [277, 202] width 505 height 446
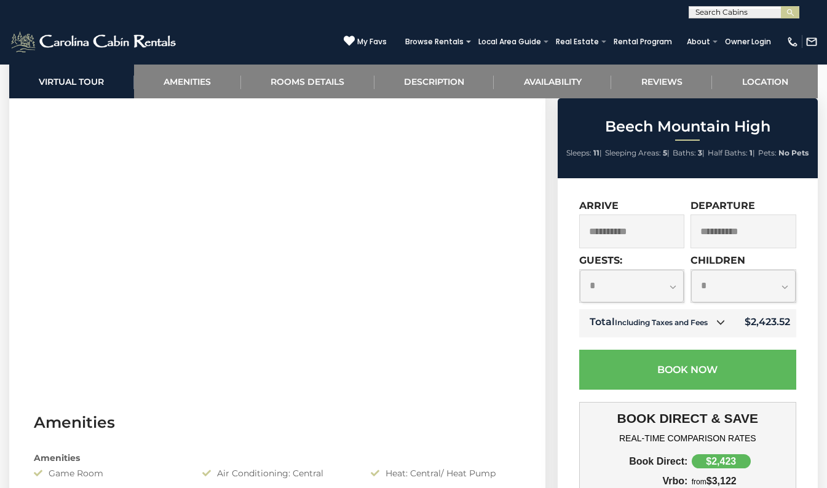
scroll to position [553, 0]
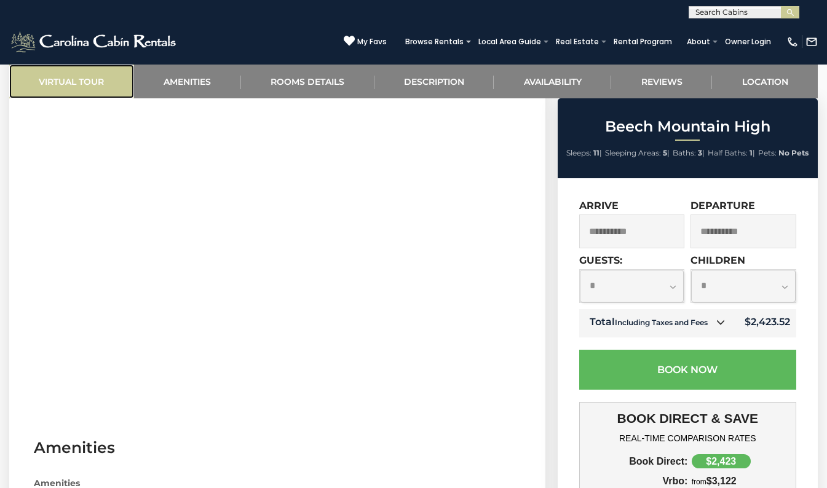
click at [75, 77] on link "Virtual Tour" at bounding box center [71, 82] width 125 height 34
click at [77, 76] on link "Virtual Tour" at bounding box center [71, 82] width 125 height 34
drag, startPoint x: 77, startPoint y: 76, endPoint x: 89, endPoint y: 82, distance: 13.2
click at [89, 84] on link "Virtual Tour" at bounding box center [71, 82] width 125 height 34
click at [88, 75] on link "Virtual Tour" at bounding box center [71, 82] width 125 height 34
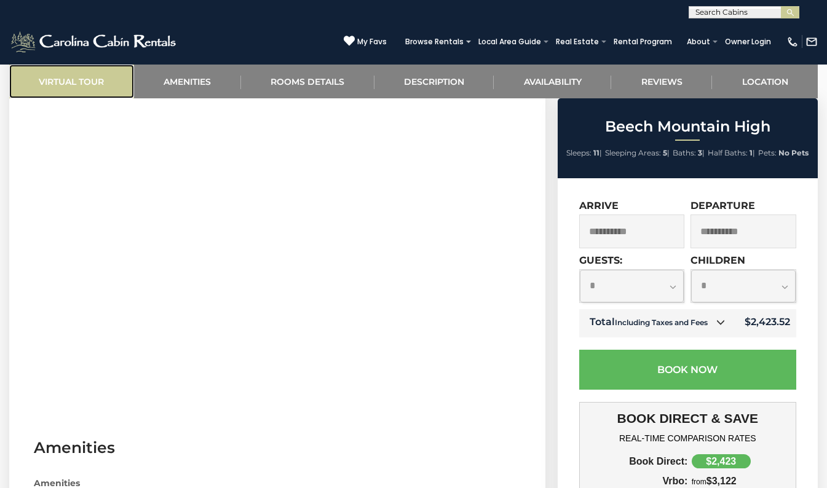
drag, startPoint x: 88, startPoint y: 75, endPoint x: 147, endPoint y: 52, distance: 63.3
click at [84, 76] on link "Virtual Tour" at bounding box center [71, 82] width 125 height 34
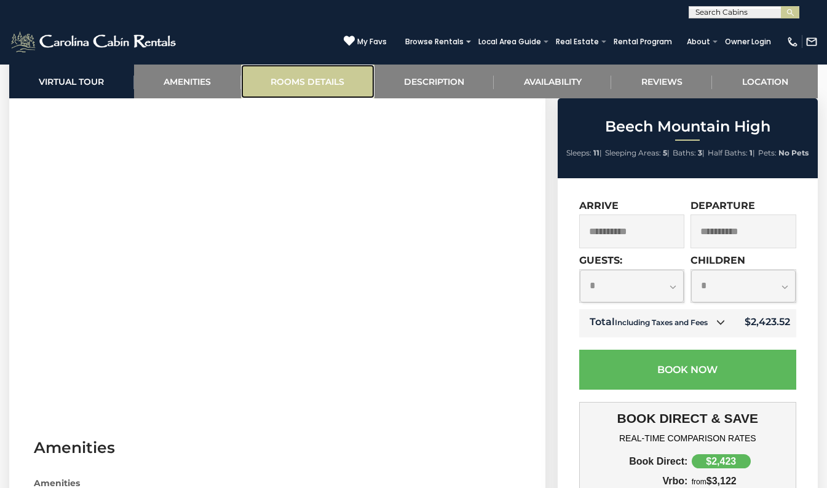
click at [283, 86] on link "Rooms Details" at bounding box center [307, 82] width 133 height 34
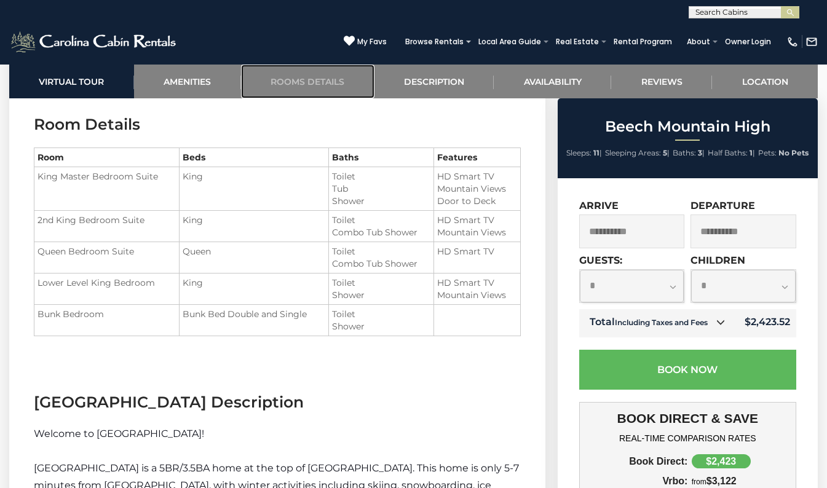
scroll to position [1402, 0]
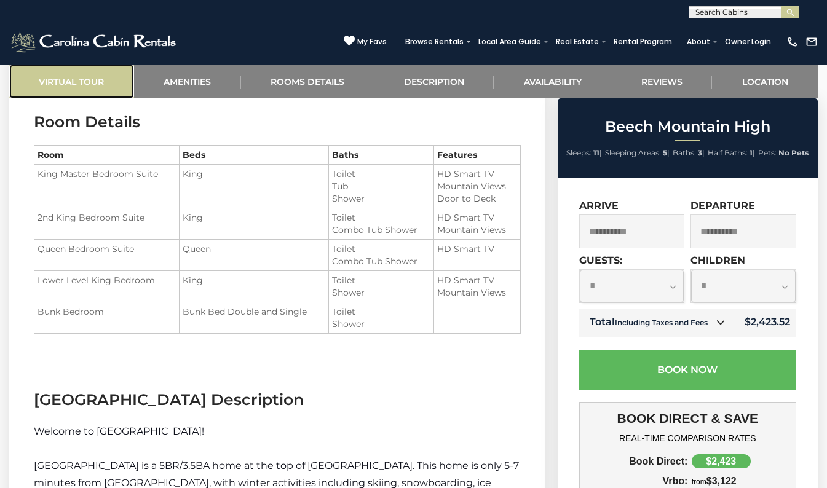
click at [65, 85] on link "Virtual Tour" at bounding box center [71, 82] width 125 height 34
click at [63, 82] on link "Virtual Tour" at bounding box center [71, 82] width 125 height 34
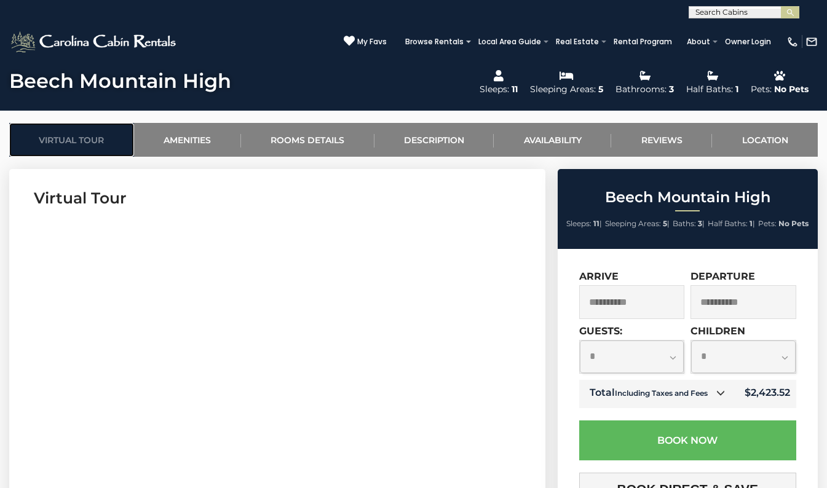
scroll to position [480, 0]
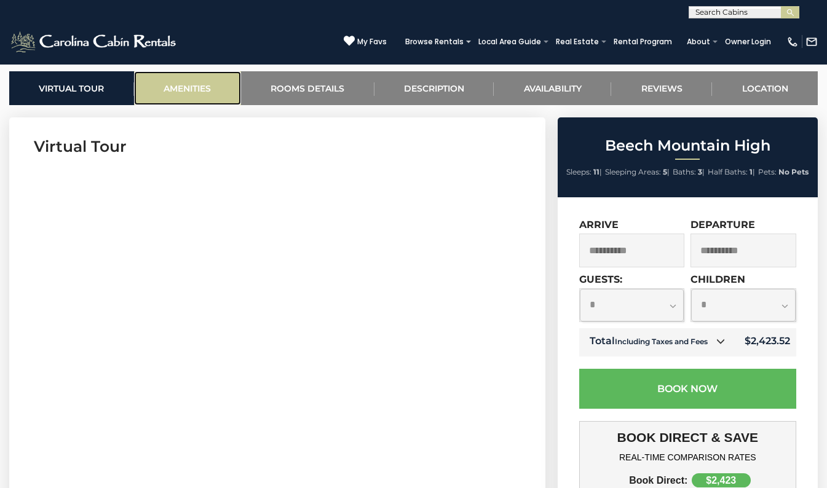
click at [176, 84] on link "Amenities" at bounding box center [187, 88] width 107 height 34
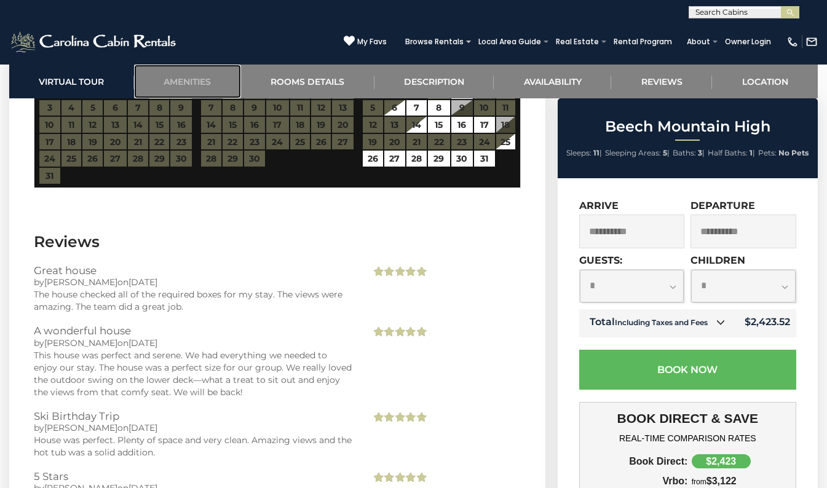
scroll to position [2785, 0]
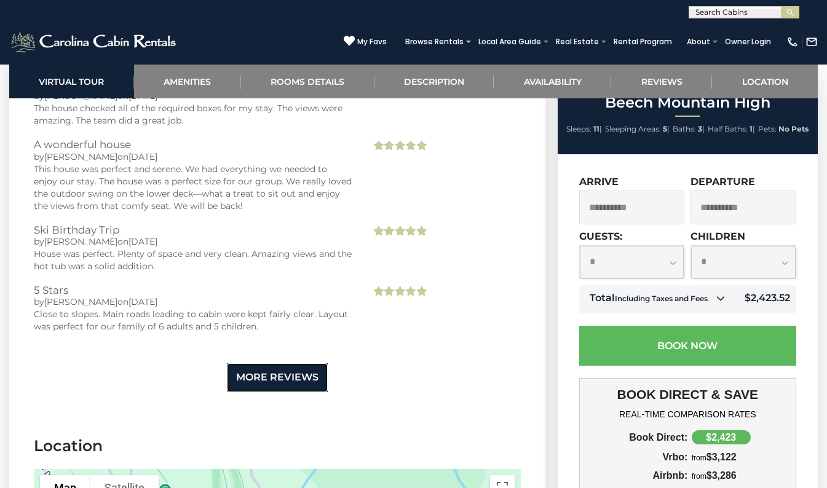
click at [283, 387] on link "More Reviews" at bounding box center [277, 377] width 101 height 29
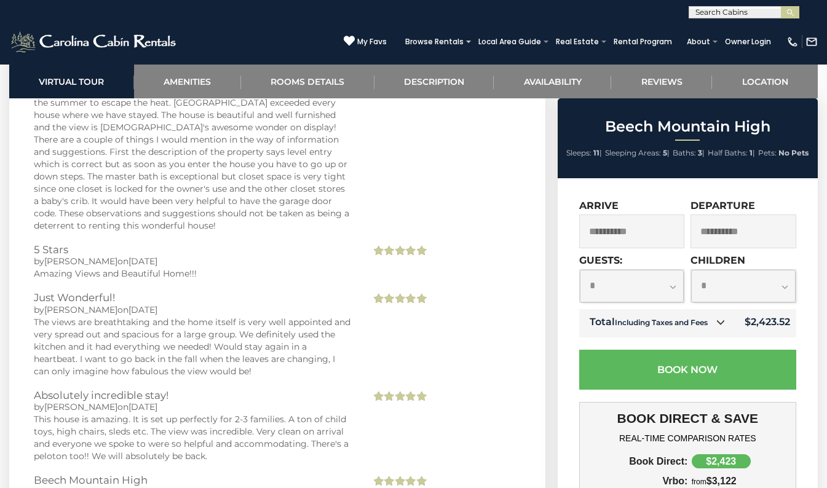
scroll to position [4199, 0]
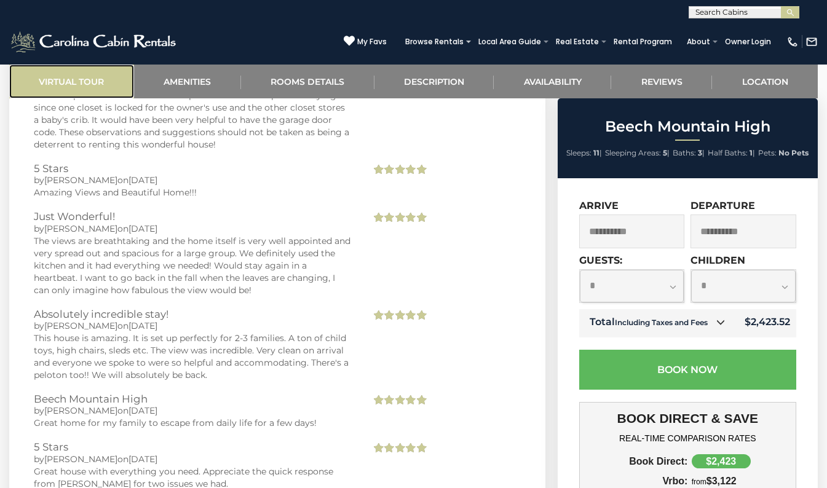
click at [42, 88] on link "Virtual Tour" at bounding box center [71, 82] width 125 height 34
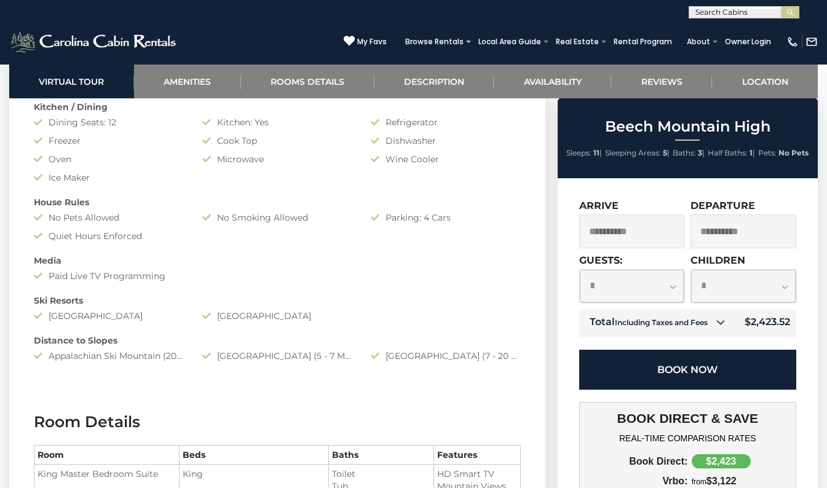
scroll to position [1107, 0]
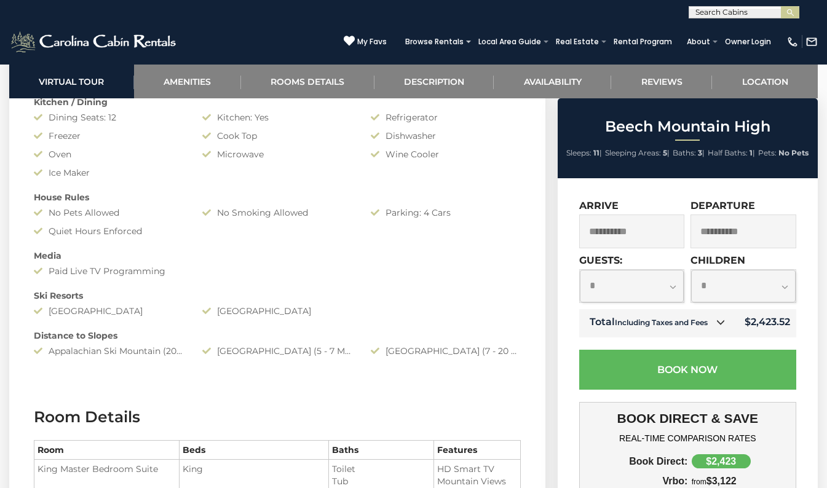
click at [702, 14] on input "text" at bounding box center [743, 15] width 108 height 12
type input "**********"
click at [747, 35] on ul "Red Bear Run" at bounding box center [743, 30] width 109 height 20
click at [789, 20] on div "(828) 295-6000 My Favs Browse Rentals Local Area Guide Activities & Attractions…" at bounding box center [413, 41] width 827 height 46
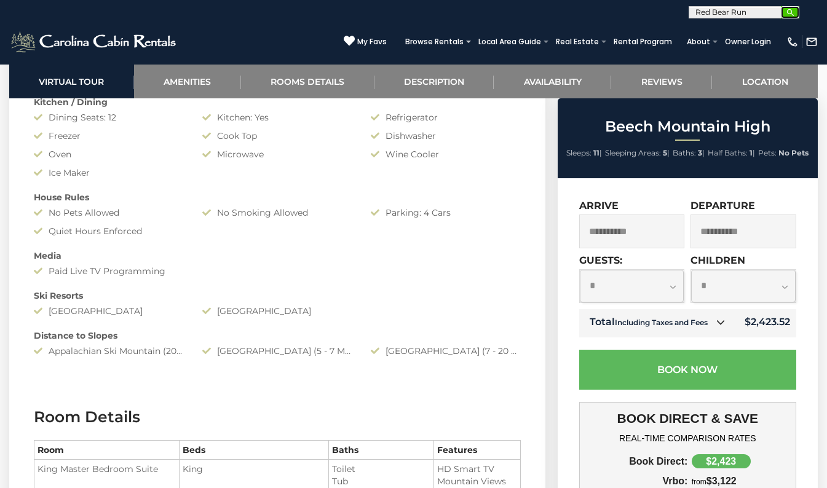
click at [789, 17] on button "submit" at bounding box center [790, 12] width 18 height 12
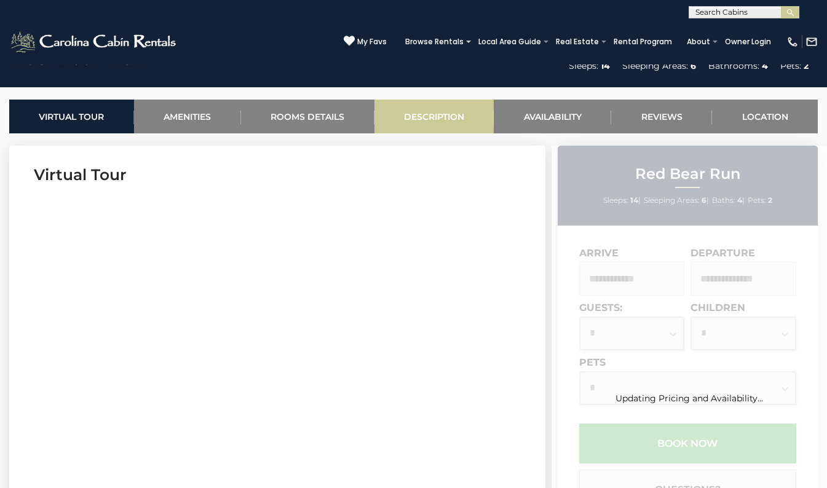
scroll to position [492, 0]
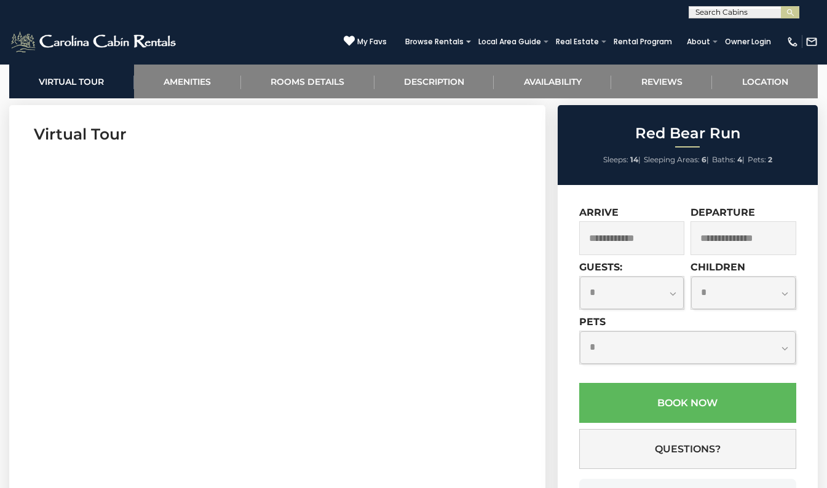
click at [620, 250] on input "text" at bounding box center [632, 238] width 106 height 34
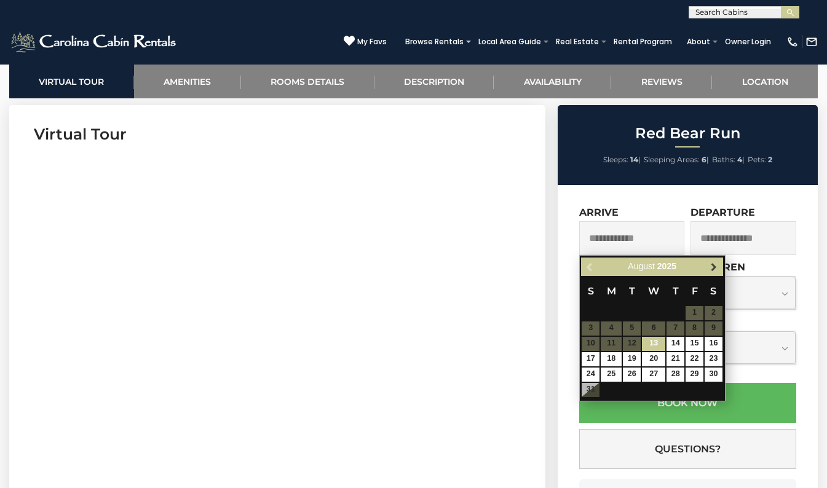
click at [708, 269] on link "Next" at bounding box center [713, 266] width 15 height 15
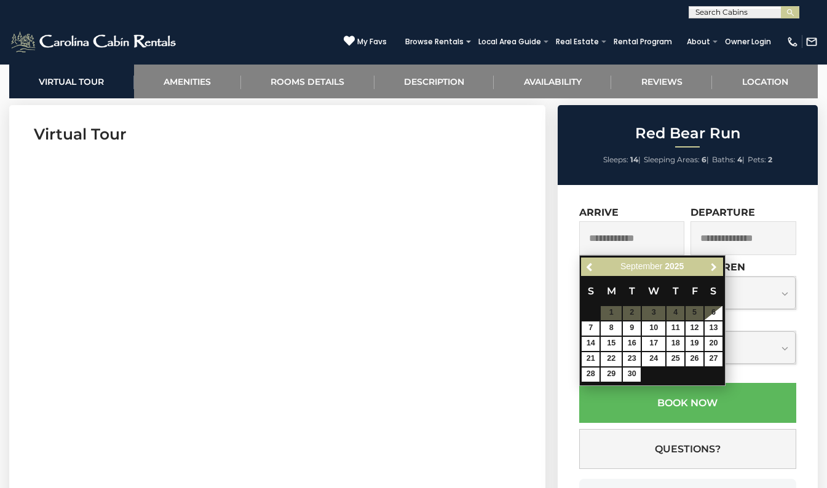
click at [708, 268] on link "Next" at bounding box center [713, 266] width 15 height 15
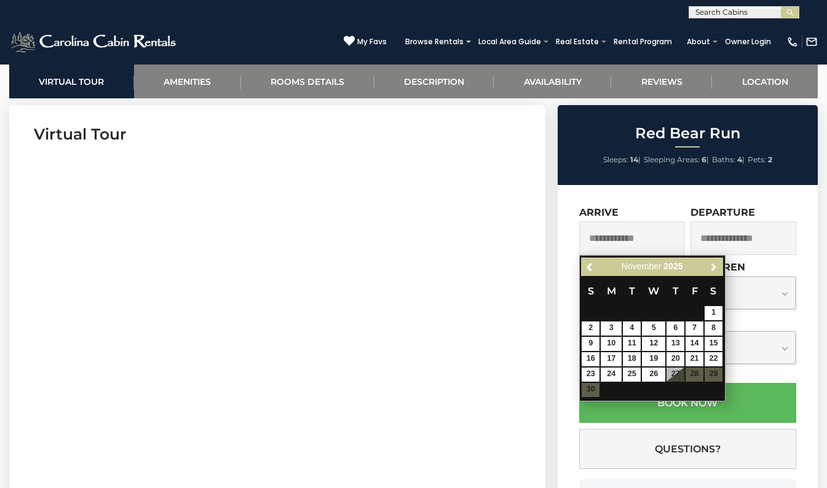
click at [708, 267] on link "Next" at bounding box center [713, 266] width 15 height 15
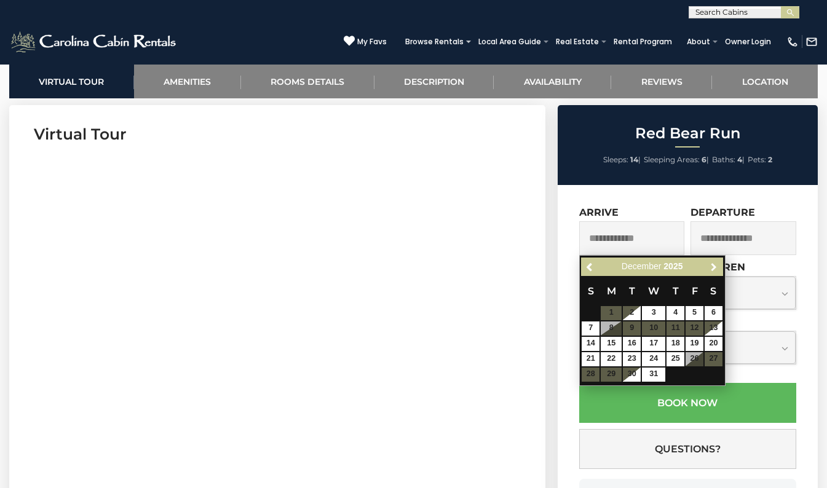
click at [708, 267] on link "Next" at bounding box center [713, 266] width 15 height 15
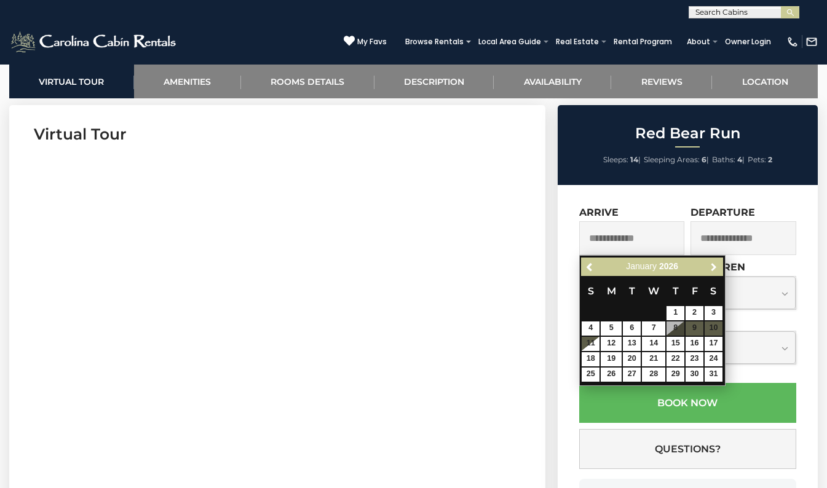
click at [708, 267] on link "Next" at bounding box center [713, 266] width 15 height 15
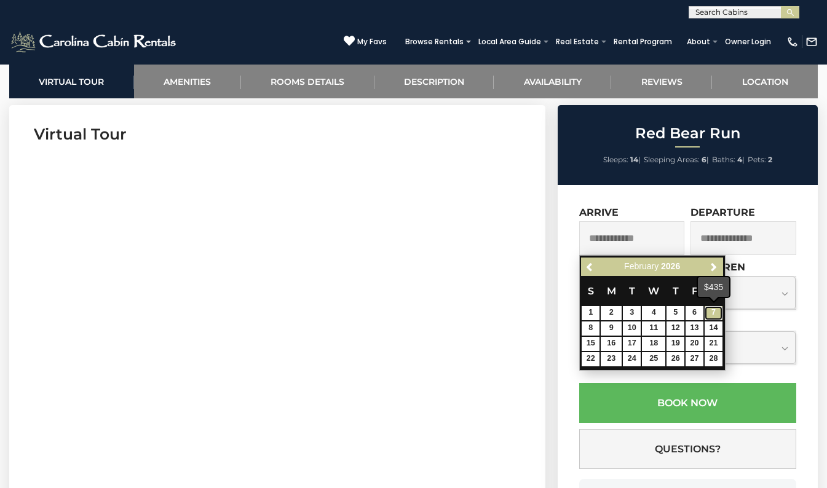
click at [713, 309] on link "7" at bounding box center [714, 313] width 18 height 14
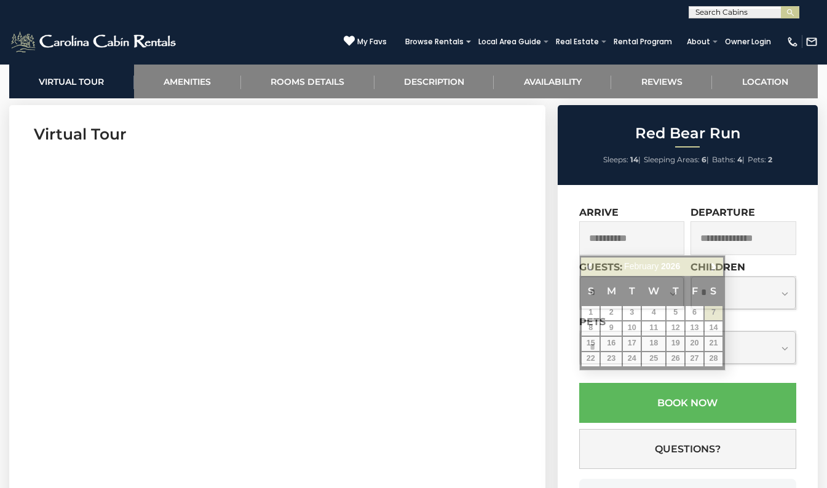
click at [597, 229] on input "**********" at bounding box center [632, 238] width 106 height 34
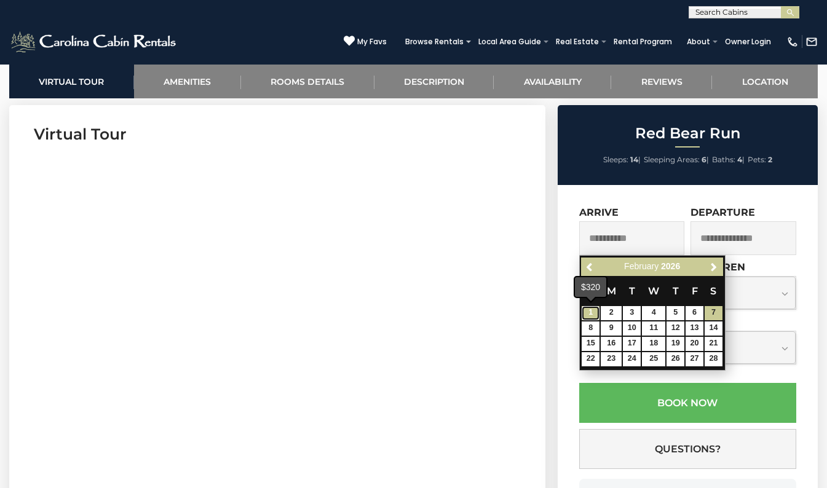
click at [593, 310] on link "1" at bounding box center [591, 313] width 18 height 14
type input "**********"
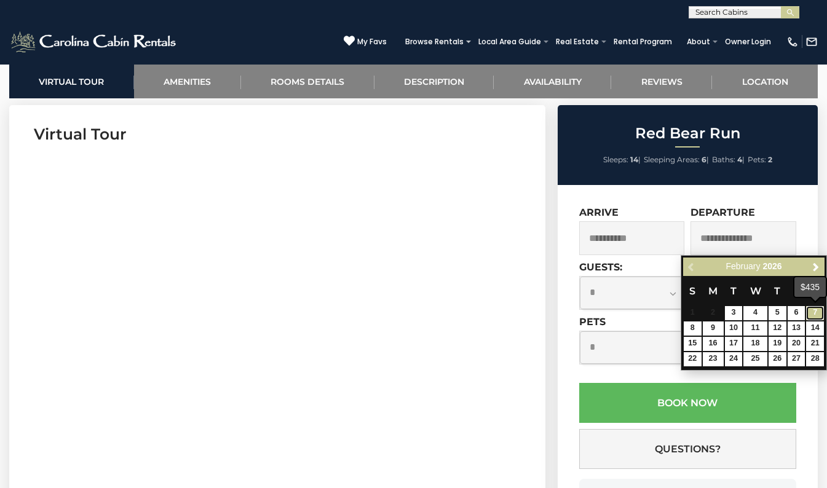
click at [809, 311] on link "7" at bounding box center [815, 313] width 18 height 14
type input "**********"
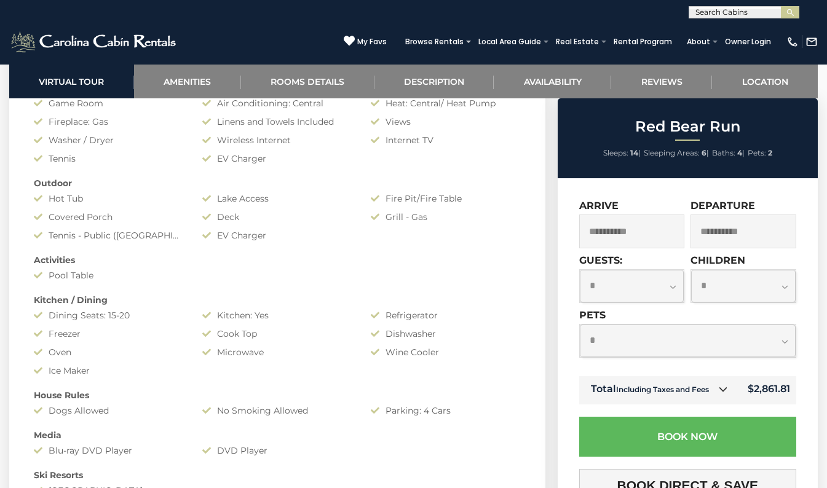
scroll to position [984, 0]
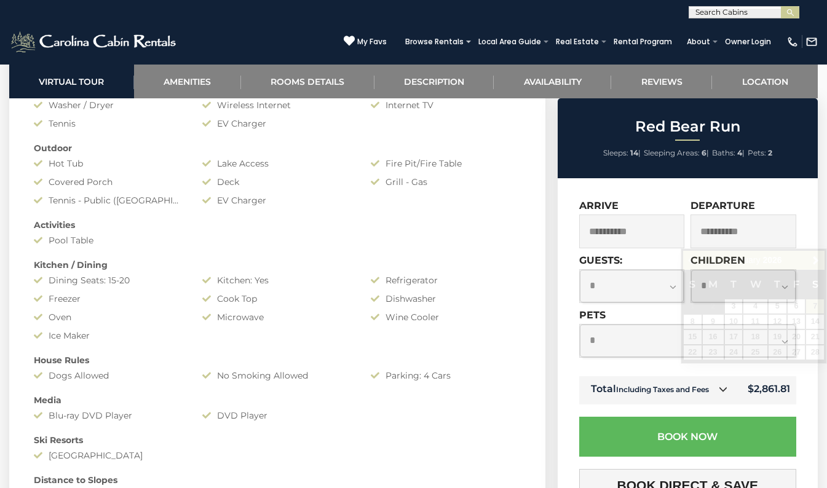
click at [770, 232] on input "**********" at bounding box center [743, 232] width 106 height 34
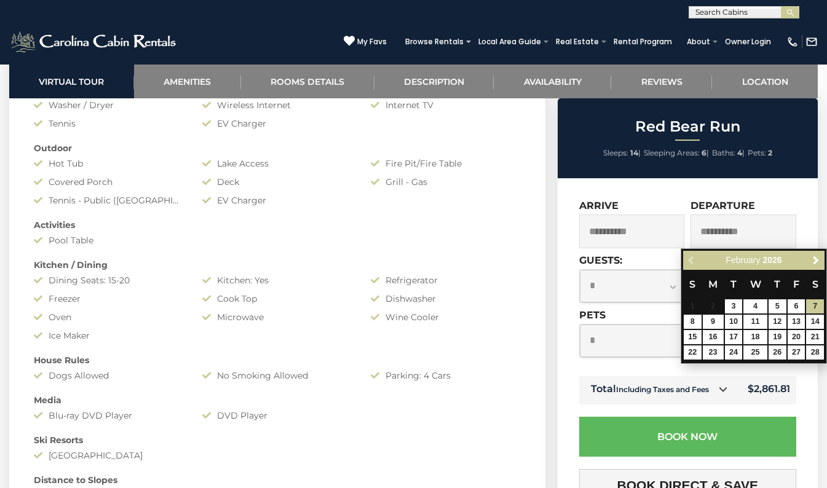
click at [642, 290] on select "**********" at bounding box center [632, 286] width 105 height 33
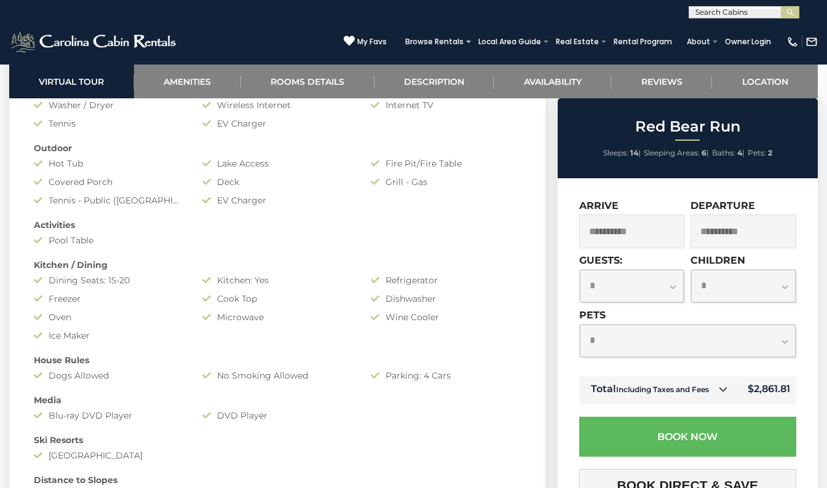
select select "*"
click at [580, 270] on select "**********" at bounding box center [632, 286] width 105 height 33
click at [749, 283] on select "**********" at bounding box center [743, 286] width 105 height 33
select select "*"
click at [691, 270] on select "**********" at bounding box center [743, 286] width 105 height 33
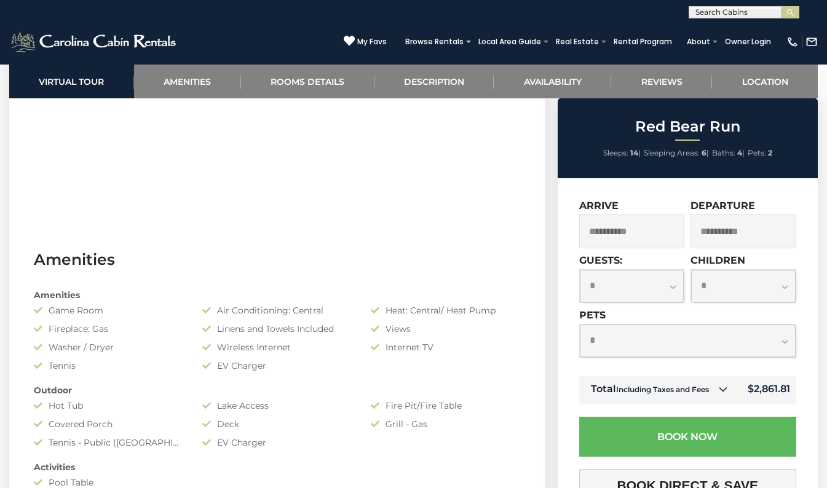
scroll to position [738, 0]
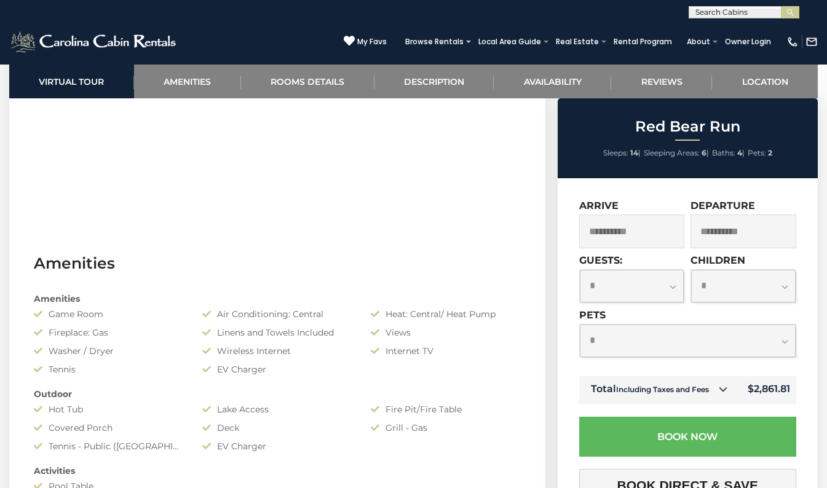
click at [716, 389] on link at bounding box center [723, 390] width 16 height 16
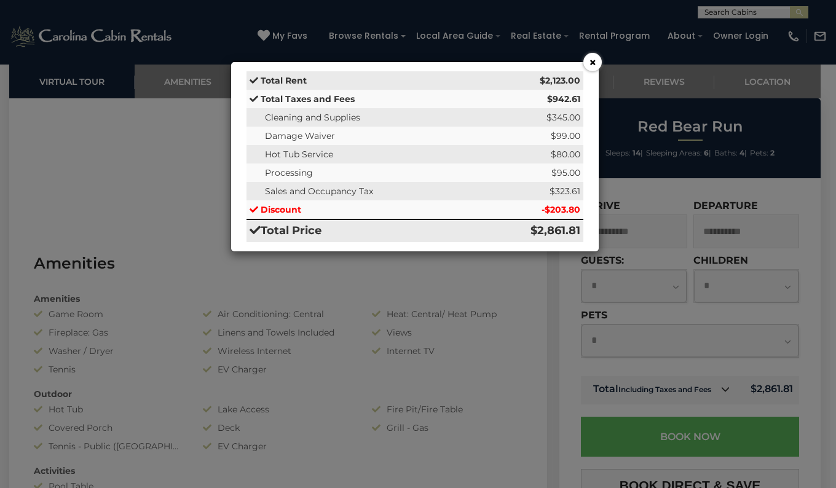
click at [592, 57] on button "×" at bounding box center [592, 62] width 18 height 18
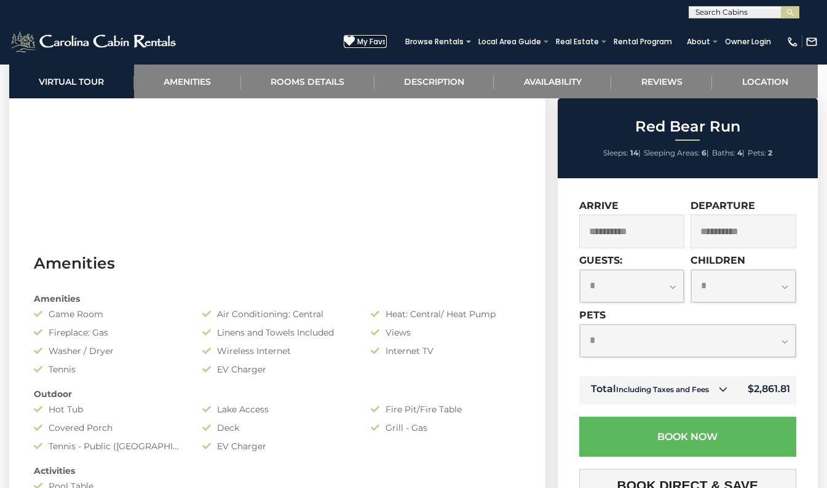
click at [344, 35] on icon at bounding box center [349, 40] width 11 height 11
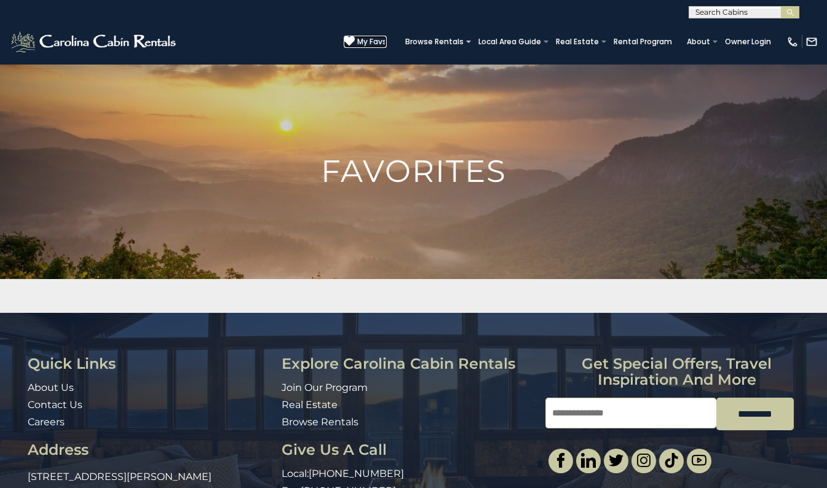
click at [344, 36] on icon at bounding box center [349, 41] width 11 height 11
click at [713, 11] on input "text" at bounding box center [743, 14] width 108 height 12
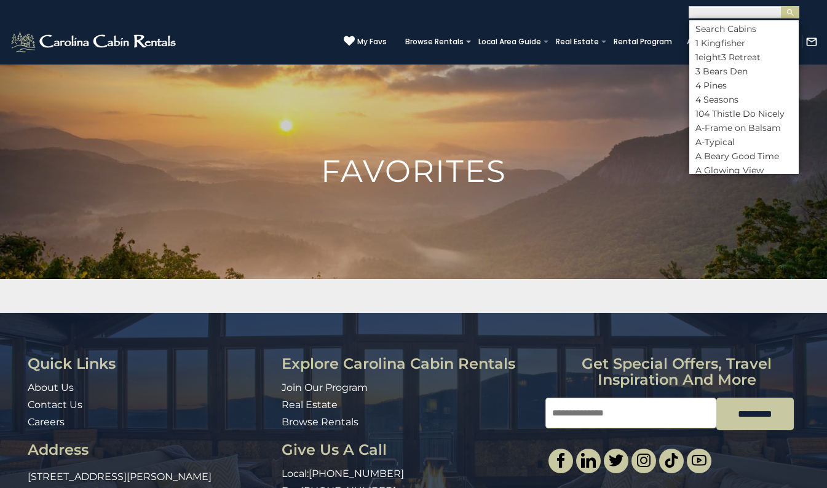
click at [0, 148] on html "**********" at bounding box center [413, 285] width 827 height 571
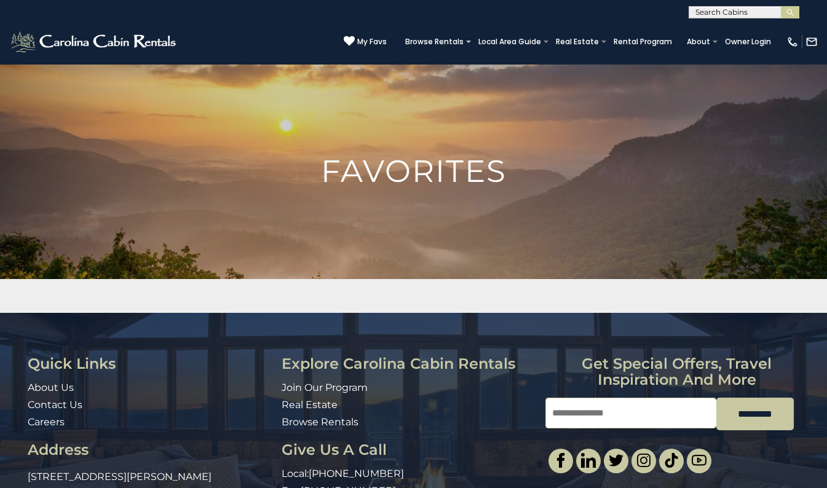
click at [710, 11] on input "text" at bounding box center [743, 14] width 108 height 12
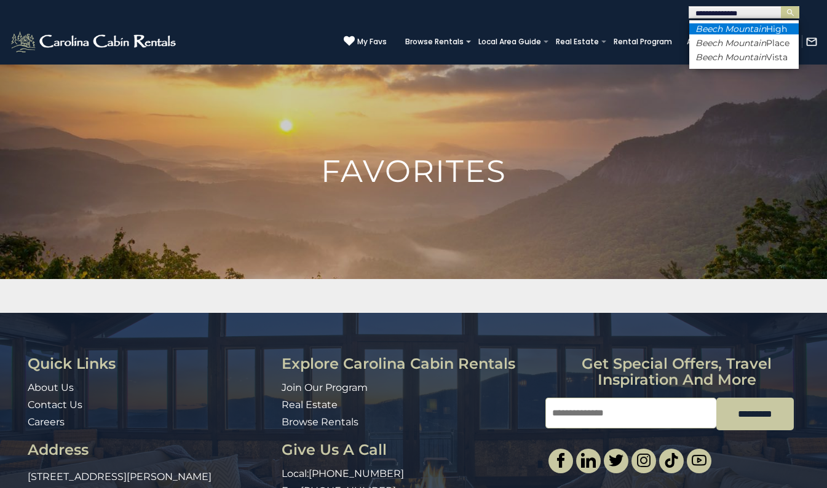
type input "**********"
click at [732, 28] on em "Beech Mountain" at bounding box center [730, 28] width 71 height 11
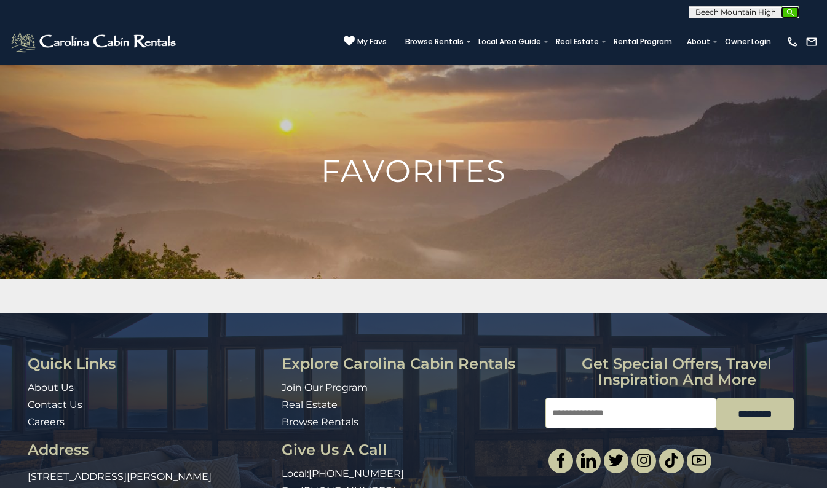
click at [786, 8] on img "submit" at bounding box center [790, 12] width 9 height 9
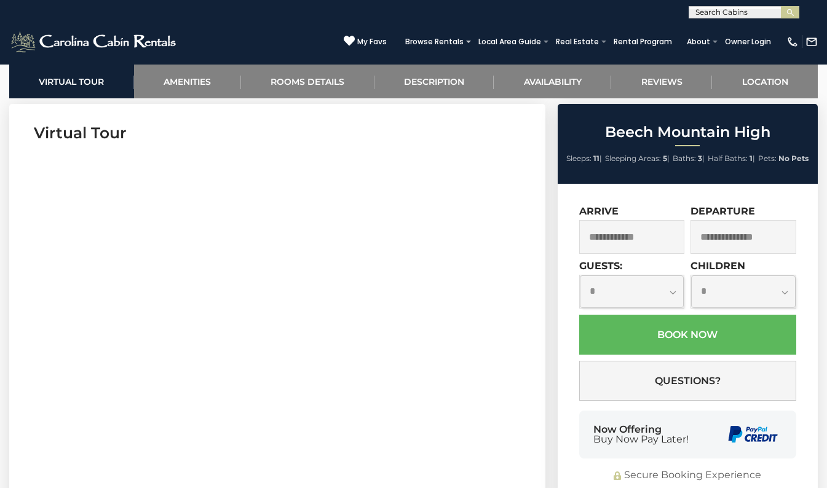
scroll to position [553, 0]
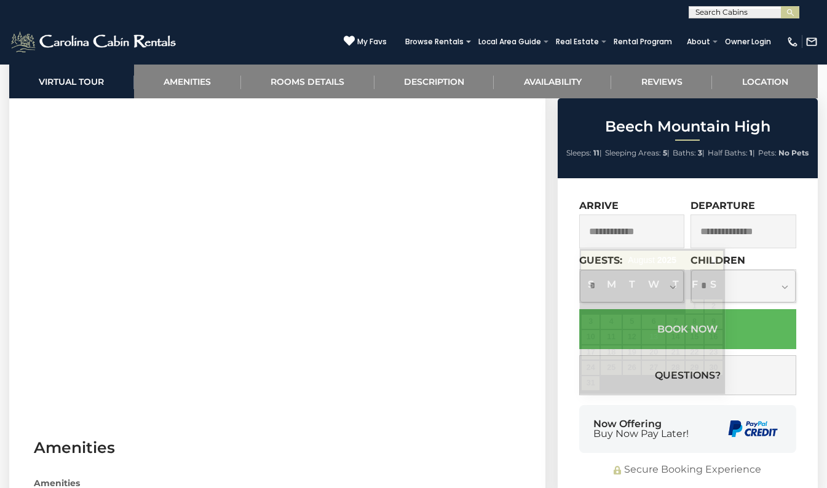
click at [652, 234] on input "text" at bounding box center [632, 232] width 106 height 34
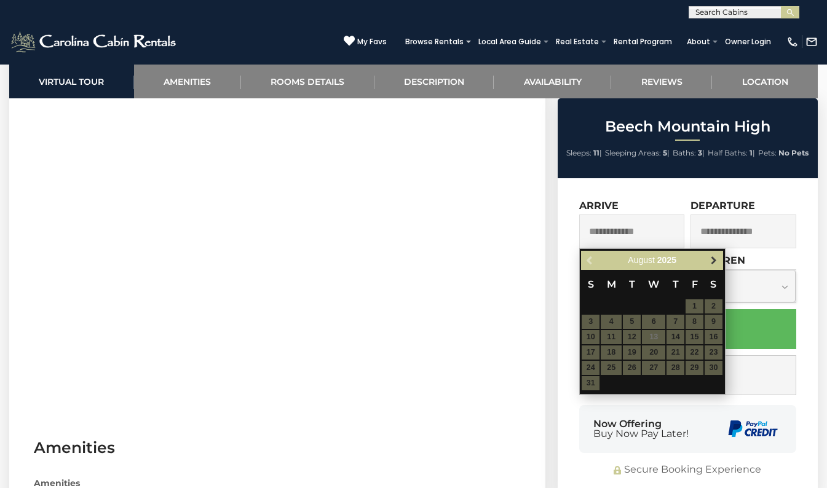
click at [713, 260] on span "Next" at bounding box center [714, 261] width 10 height 10
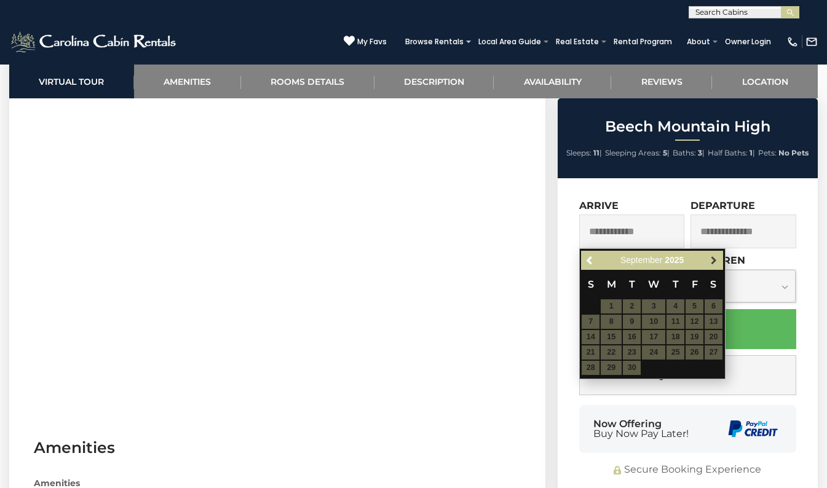
click at [713, 259] on span "Next" at bounding box center [714, 261] width 10 height 10
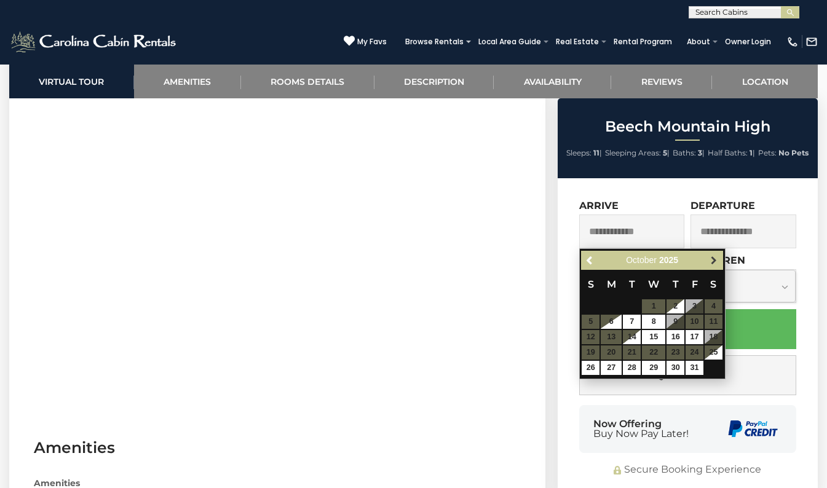
click at [713, 259] on span "Next" at bounding box center [714, 261] width 10 height 10
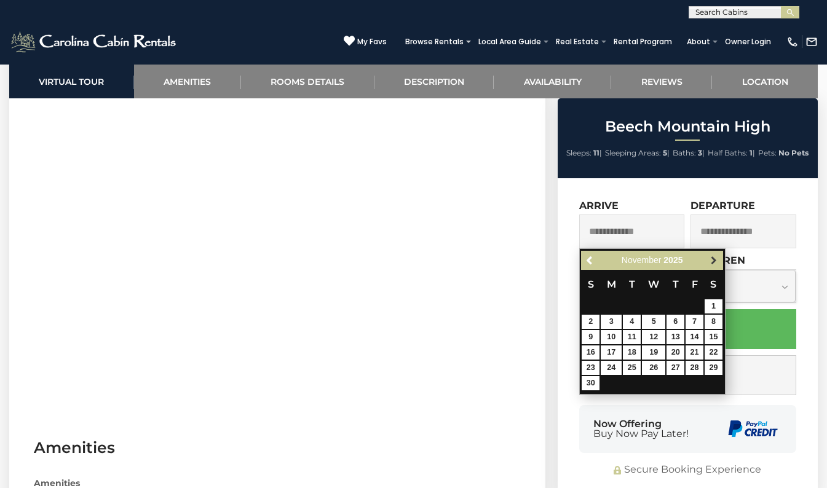
click at [713, 258] on span "Next" at bounding box center [714, 261] width 10 height 10
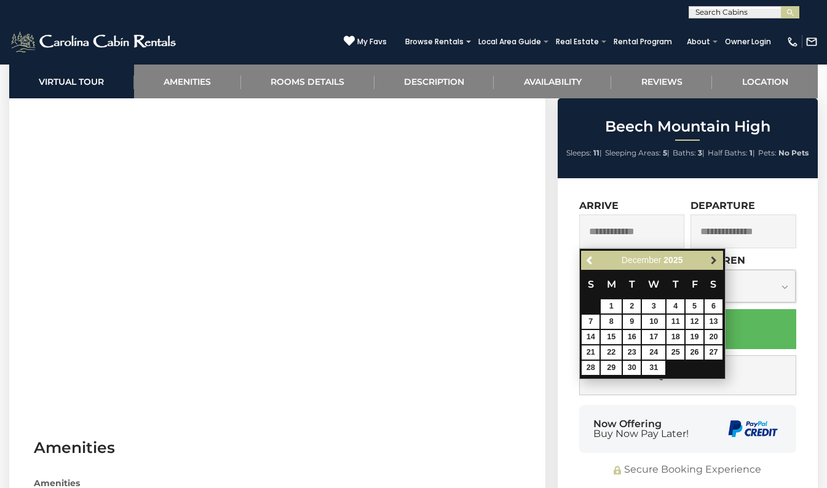
click at [713, 258] on span "Next" at bounding box center [714, 261] width 10 height 10
click at [711, 254] on link "Next" at bounding box center [713, 260] width 15 height 15
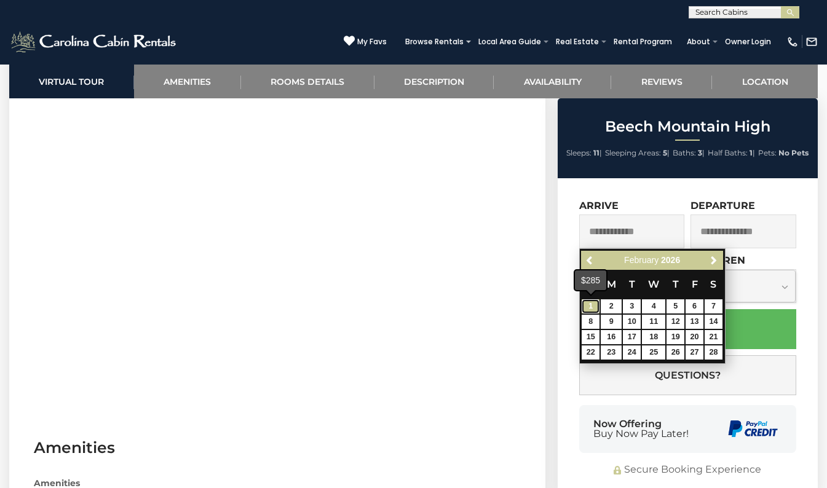
click at [587, 304] on link "1" at bounding box center [591, 306] width 18 height 14
type input "**********"
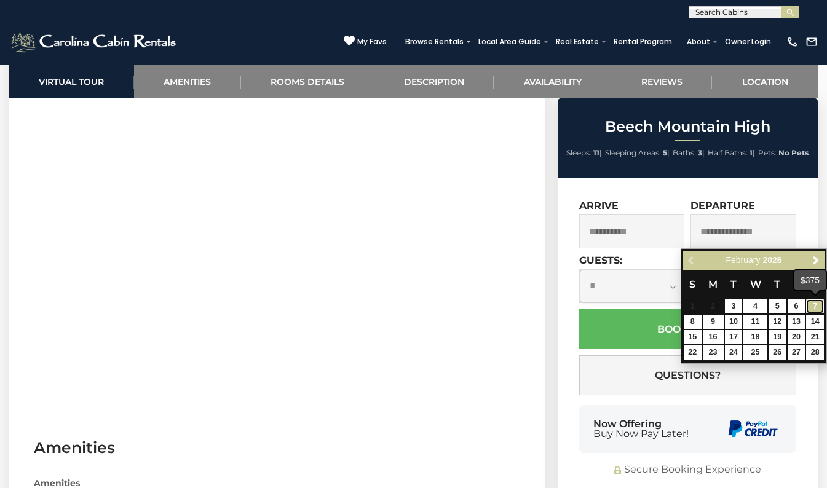
click at [815, 307] on link "7" at bounding box center [815, 306] width 18 height 14
type input "**********"
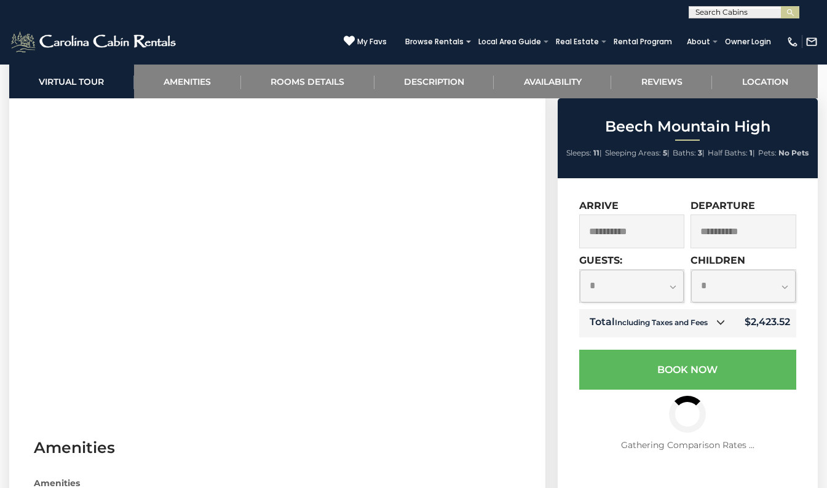
click at [635, 298] on select "**********" at bounding box center [632, 286] width 105 height 33
select select "*"
click at [580, 270] on select "**********" at bounding box center [632, 286] width 105 height 33
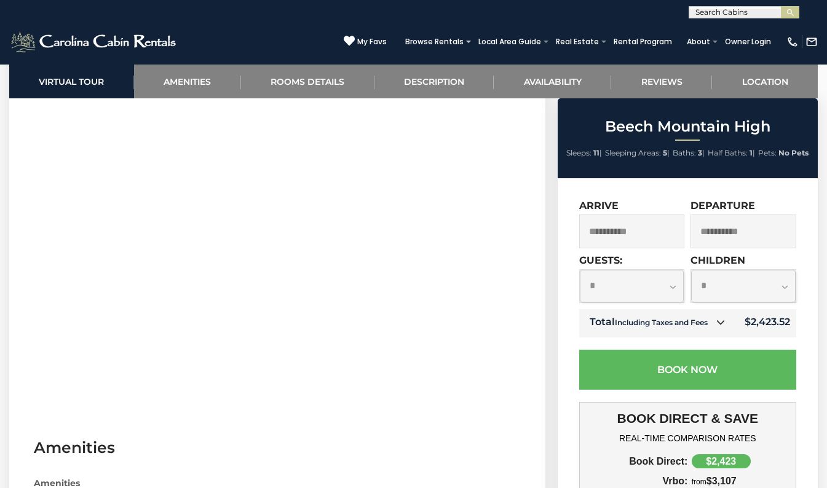
click at [727, 292] on select "**********" at bounding box center [743, 286] width 105 height 33
select select "*"
click at [691, 270] on select "**********" at bounding box center [743, 286] width 105 height 33
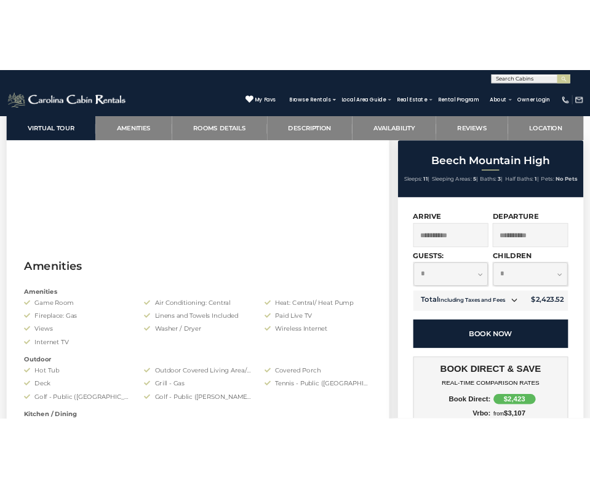
scroll to position [799, 0]
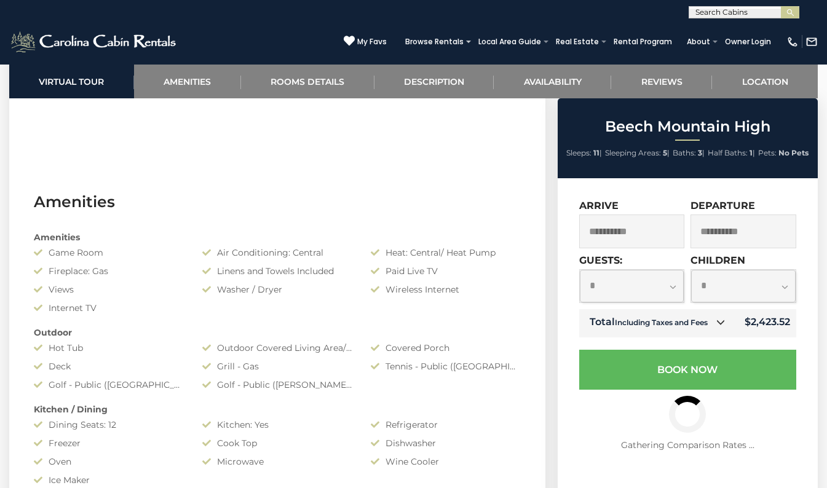
click at [717, 321] on icon at bounding box center [720, 322] width 9 height 9
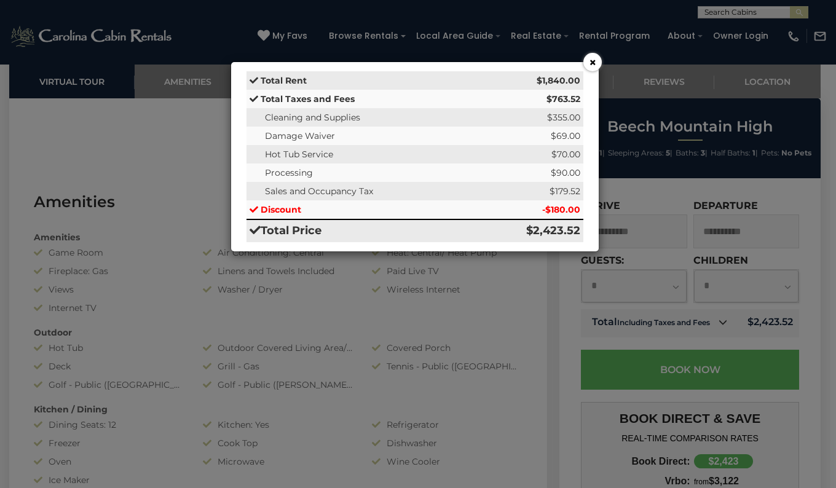
click at [591, 65] on button "×" at bounding box center [592, 62] width 18 height 18
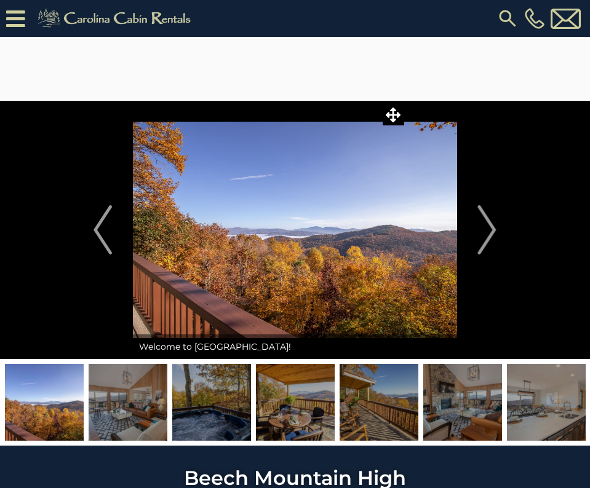
scroll to position [0, 0]
